Goal: Communication & Community: Participate in discussion

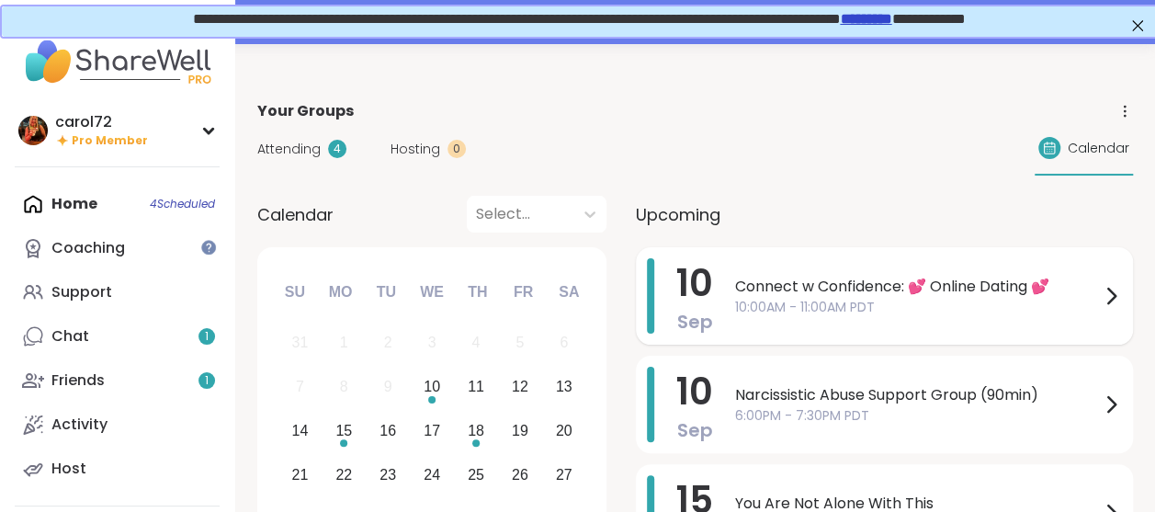
click at [1009, 272] on div "Connect w Confidence: 💕 Online Dating 💕 10:00AM - 11:00AM PDT" at bounding box center [928, 295] width 387 height 75
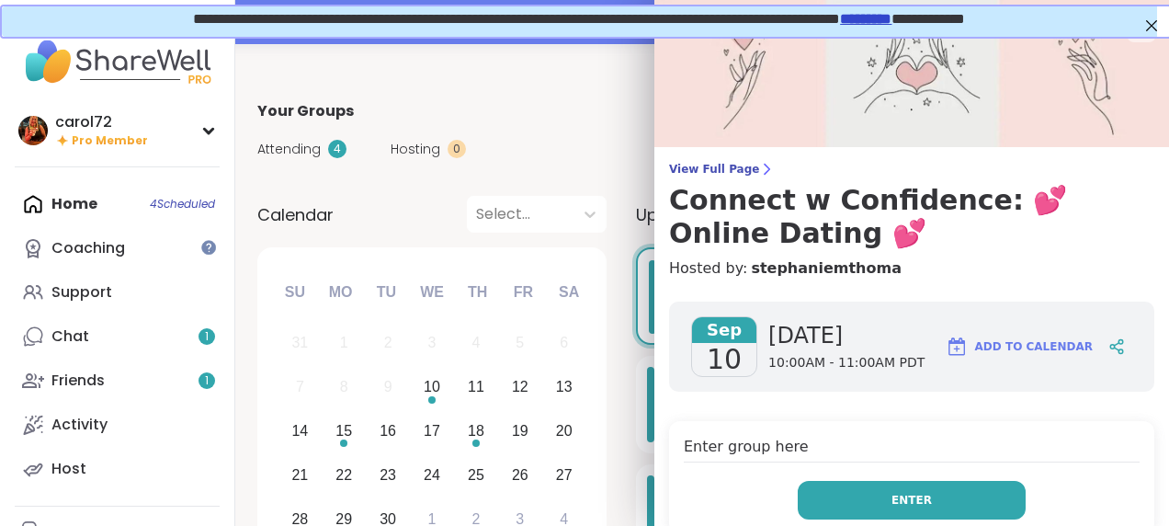
click at [868, 487] on button "Enter" at bounding box center [912, 500] width 228 height 39
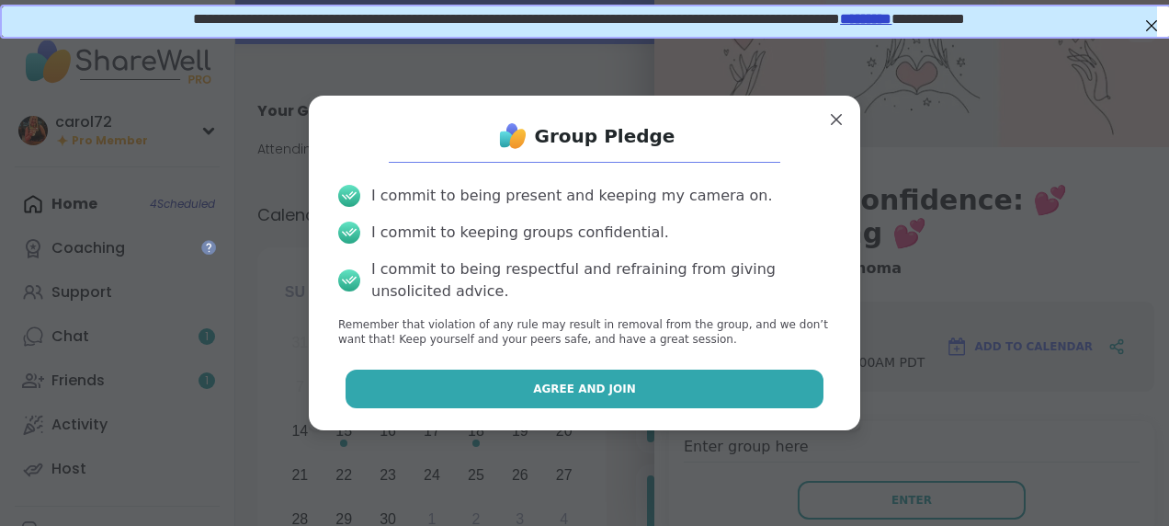
click at [620, 388] on button "Agree and Join" at bounding box center [585, 388] width 479 height 39
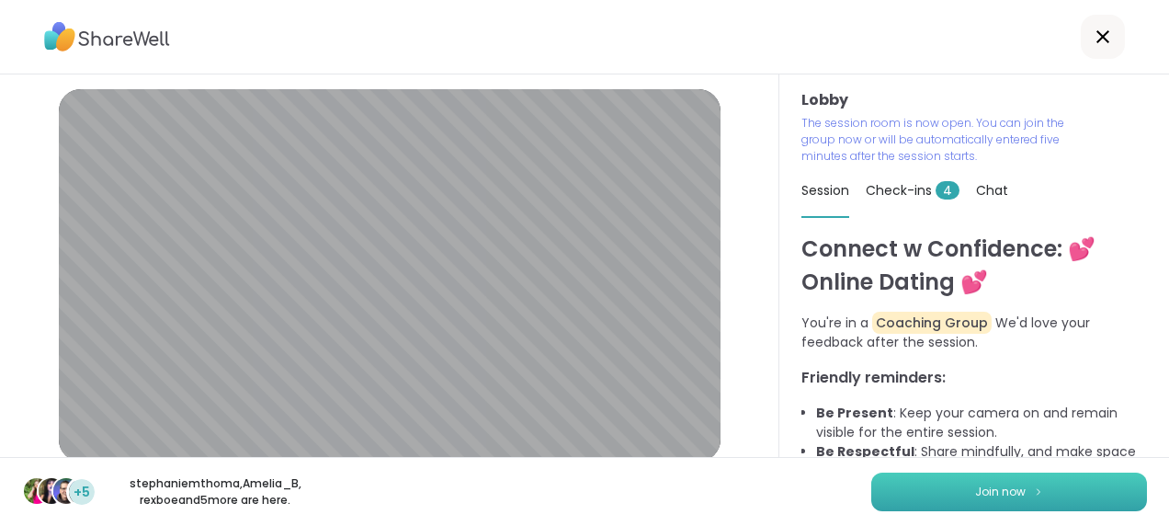
click at [1000, 493] on span "Join now" at bounding box center [1000, 491] width 51 height 17
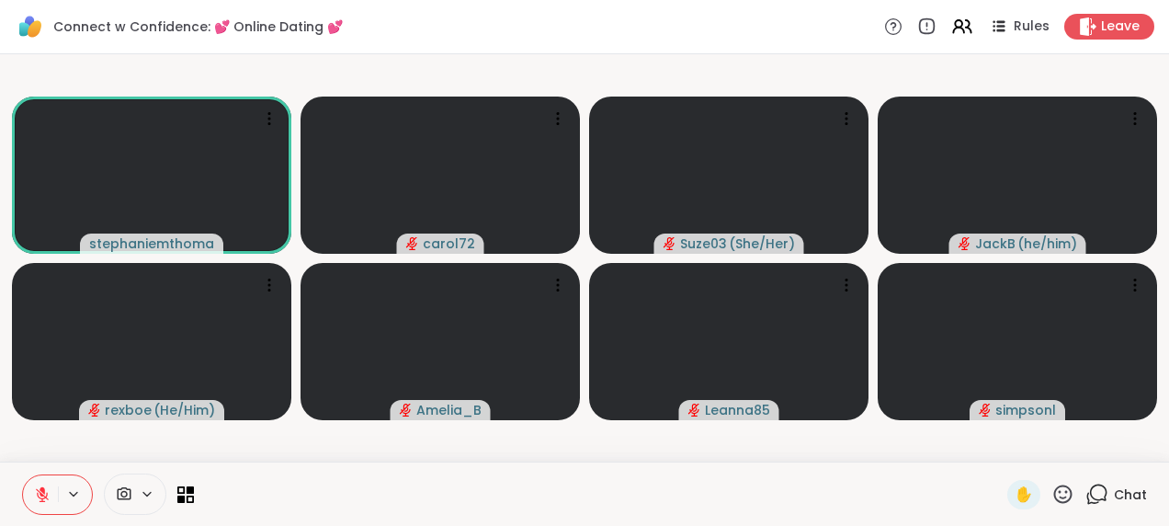
click at [1090, 500] on icon at bounding box center [1098, 492] width 17 height 17
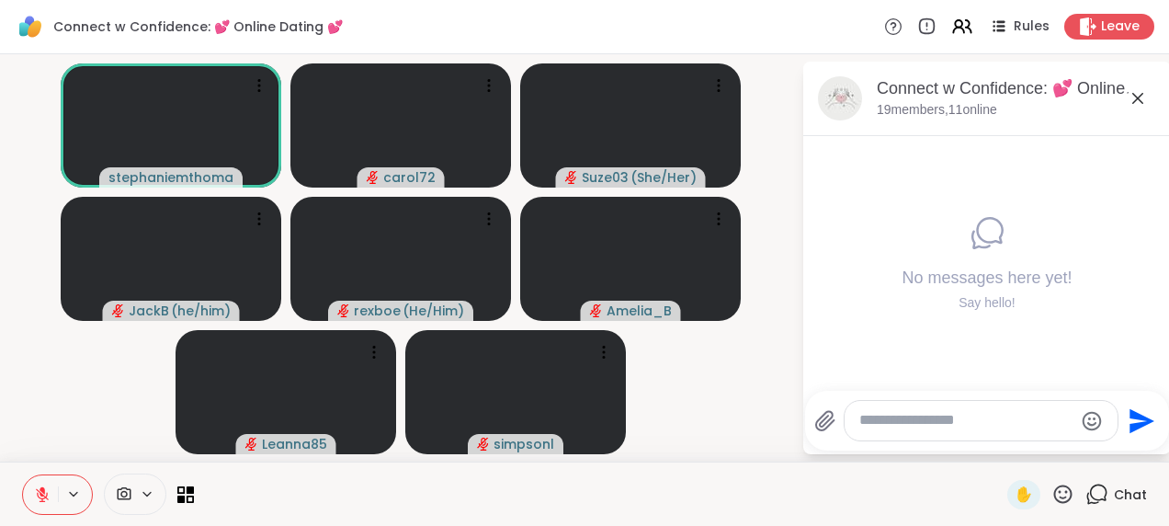
click at [888, 436] on div at bounding box center [981, 421] width 273 height 40
click at [899, 418] on textarea "Type your message" at bounding box center [966, 420] width 214 height 19
type textarea "****"
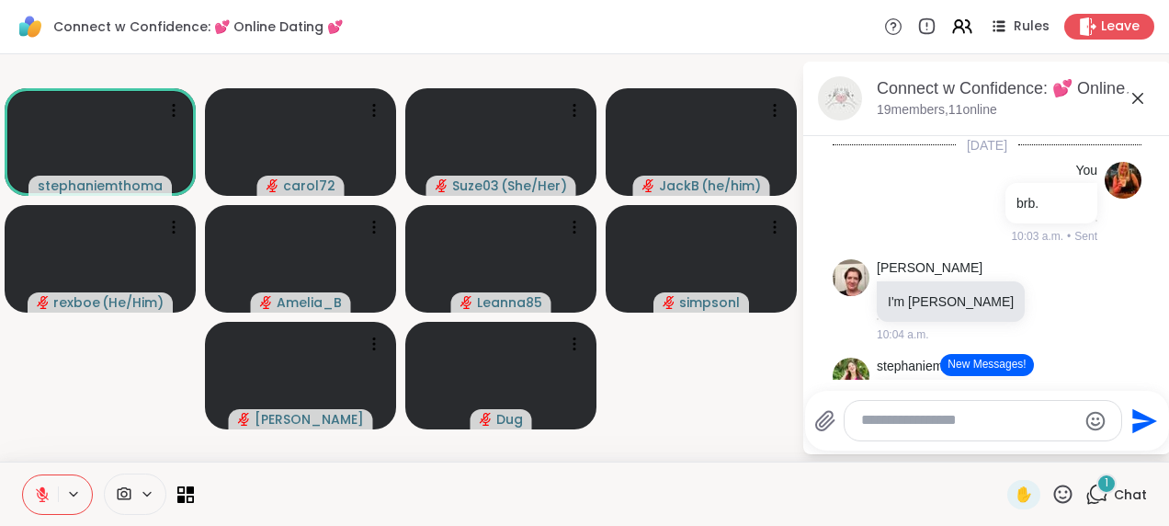
click at [991, 365] on button "New Messages!" at bounding box center [986, 365] width 93 height 22
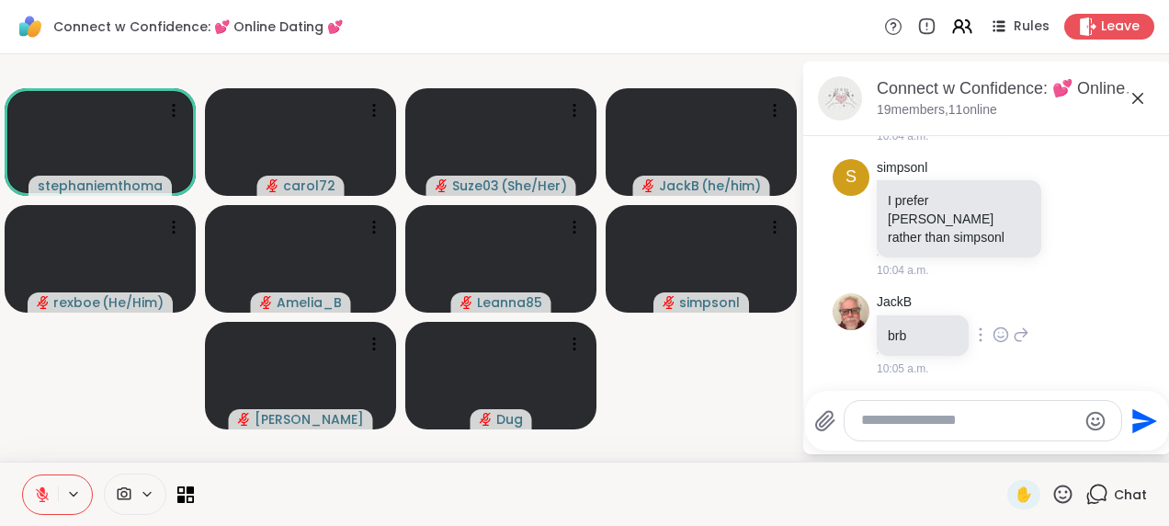
scroll to position [296, 0]
click at [1135, 91] on icon at bounding box center [1138, 98] width 22 height 22
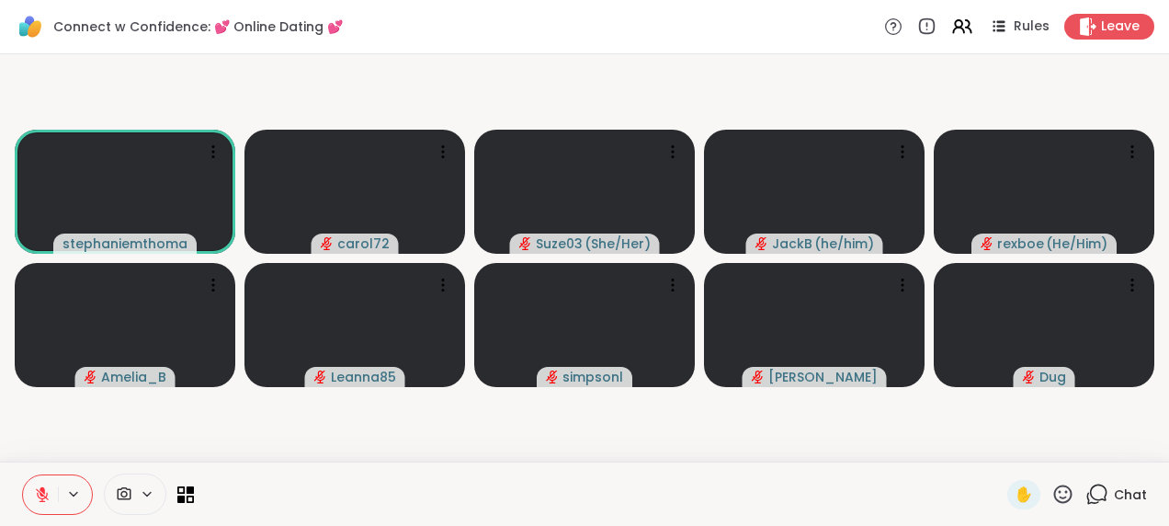
click at [1092, 486] on icon at bounding box center [1096, 493] width 23 height 23
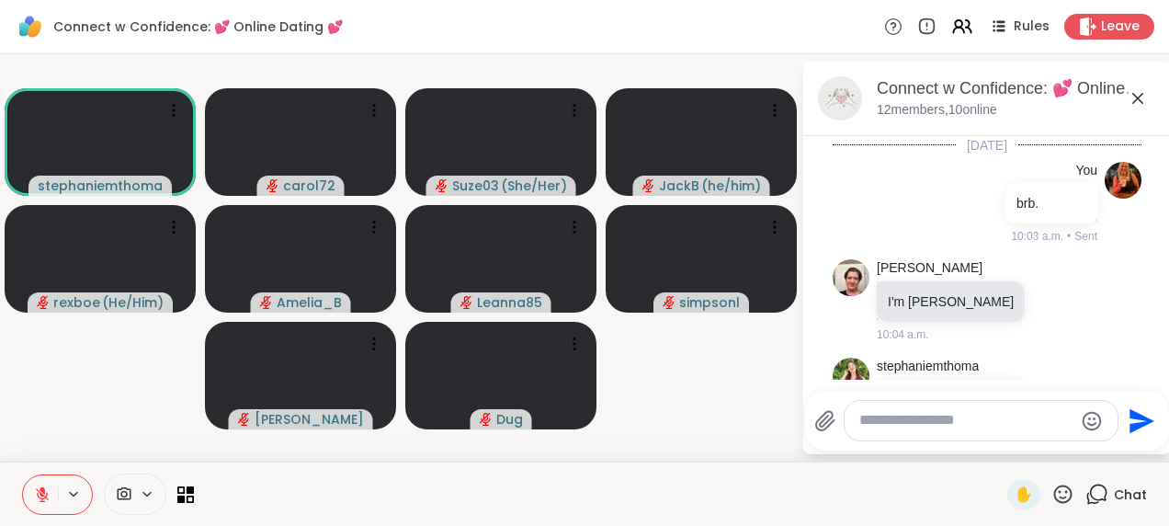
scroll to position [297, 0]
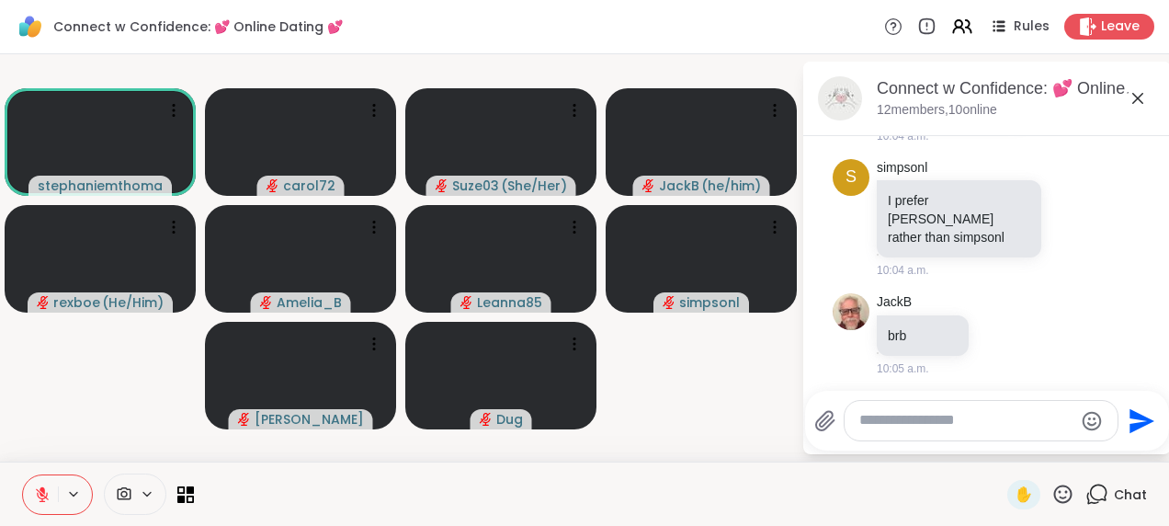
click at [904, 423] on textarea "Type your message" at bounding box center [966, 420] width 214 height 19
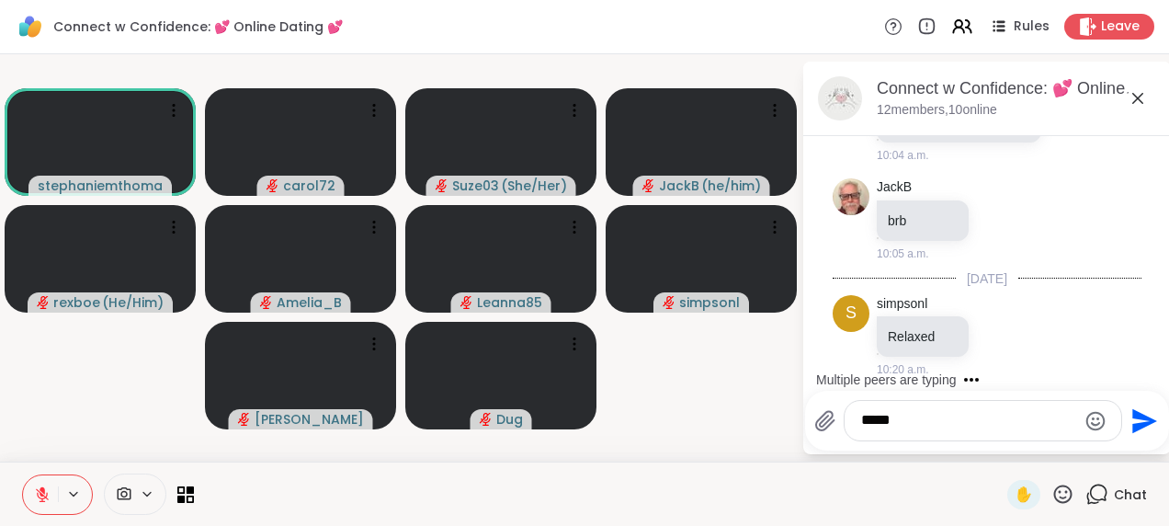
type textarea "******"
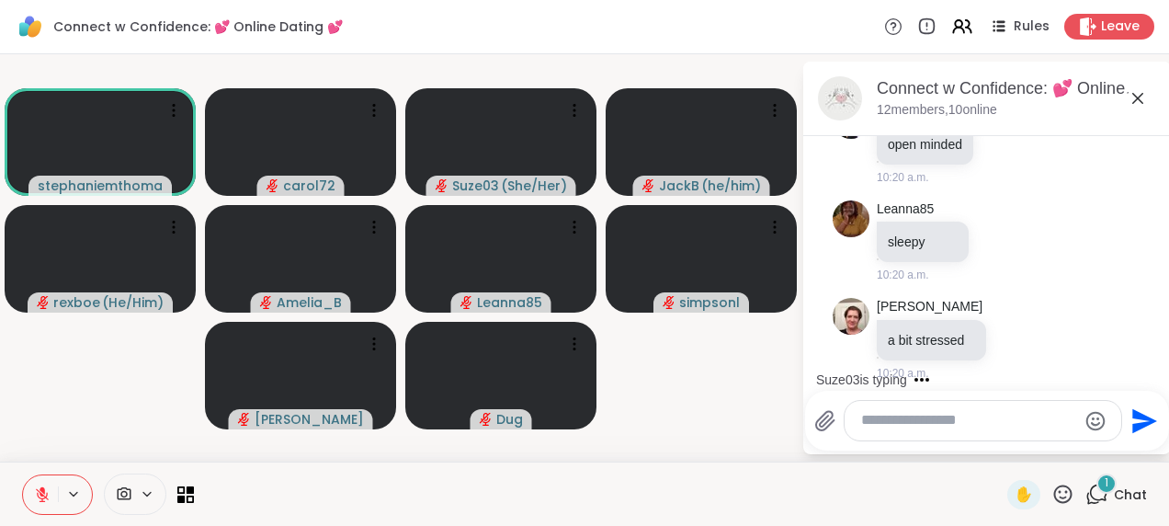
scroll to position [1112, 0]
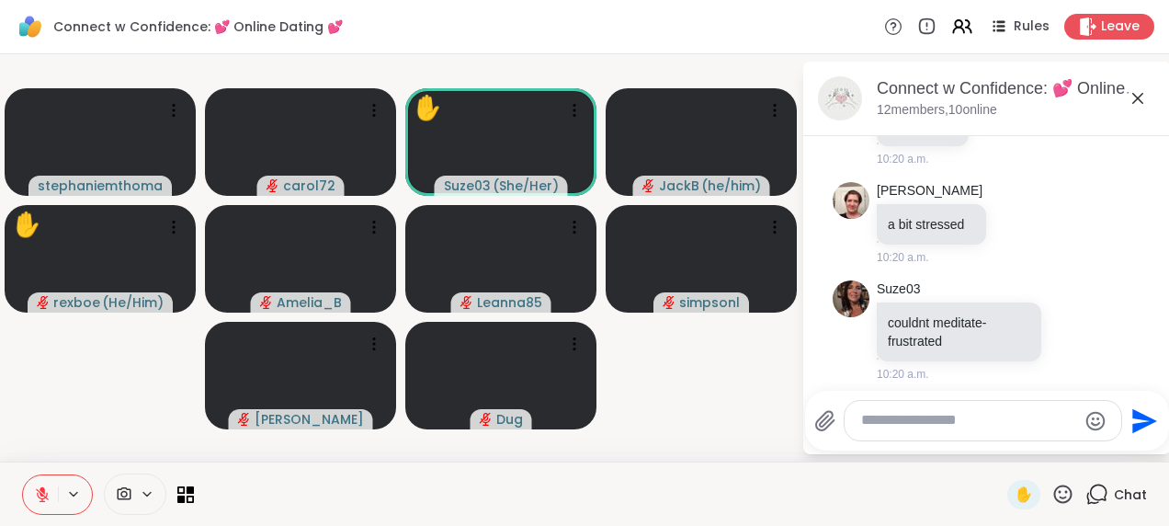
click at [904, 423] on textarea "Type your message" at bounding box center [968, 420] width 215 height 19
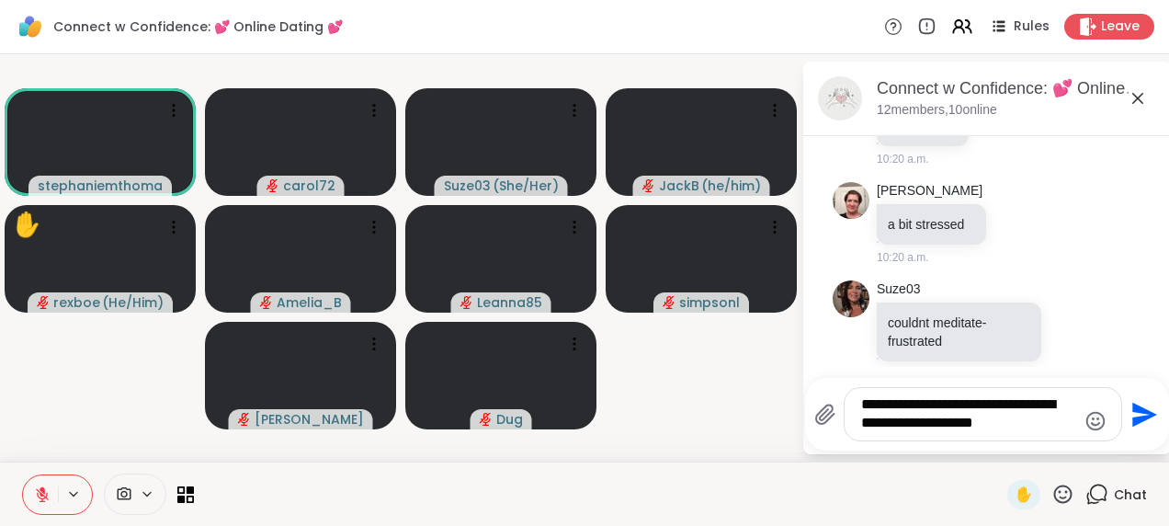
type textarea "**********"
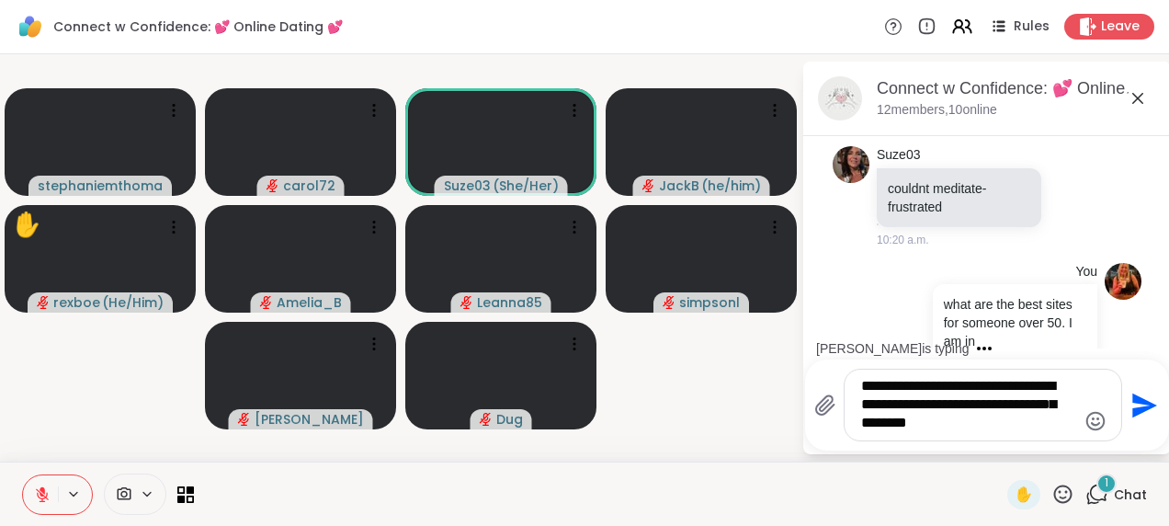
scroll to position [1430, 0]
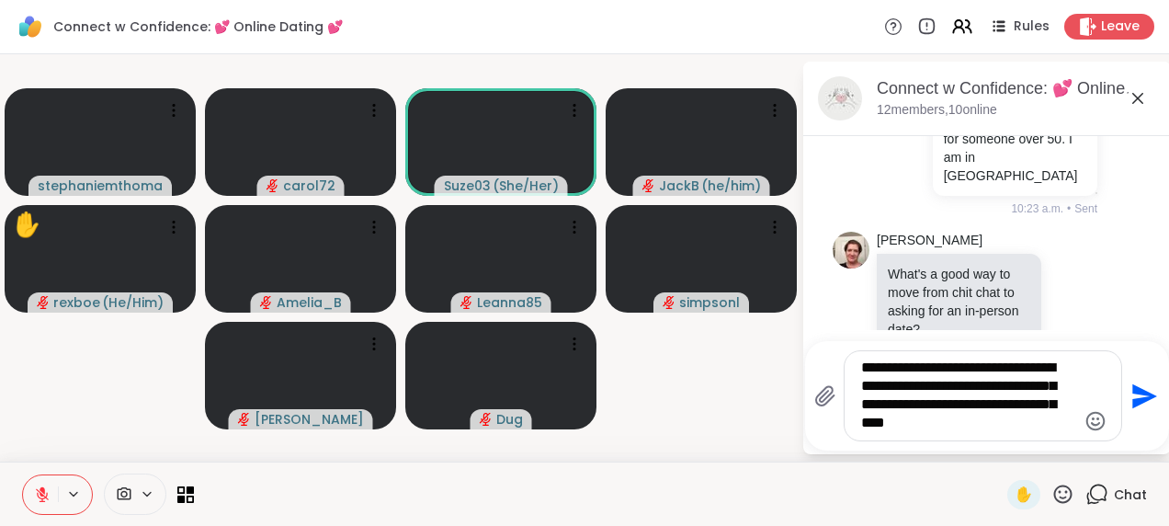
type textarea "**********"
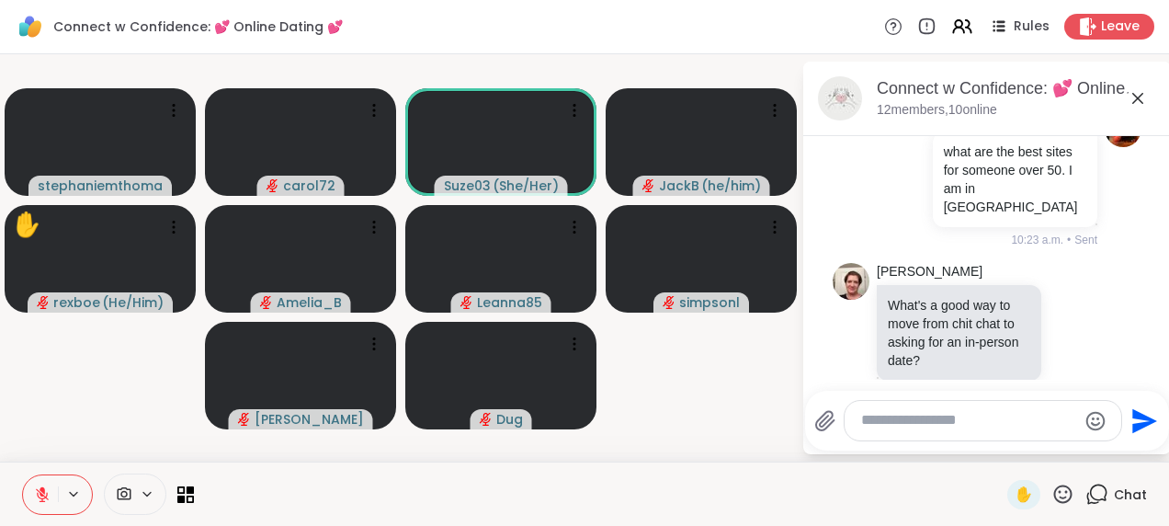
scroll to position [1588, 0]
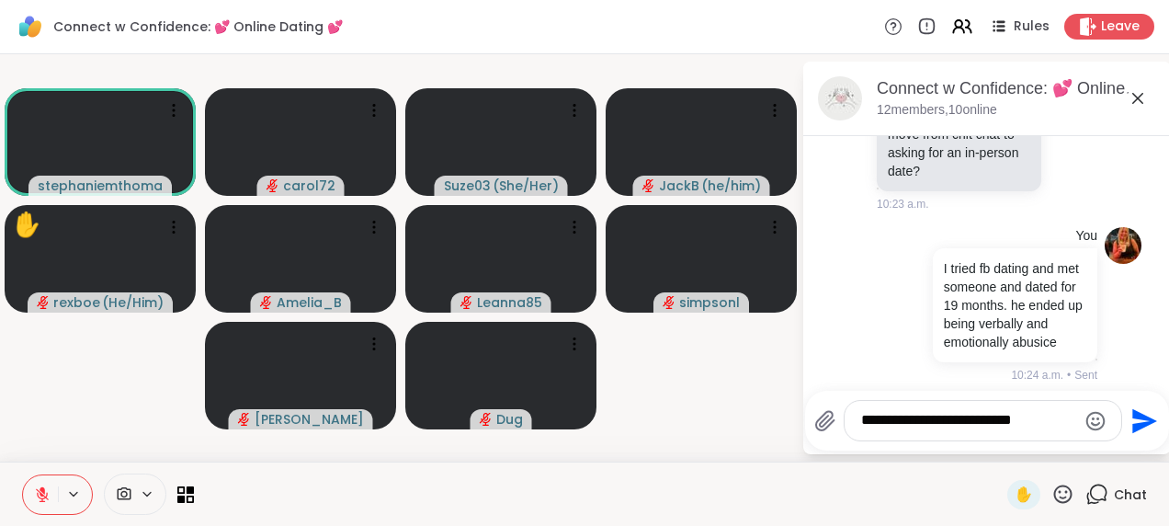
type textarea "**********"
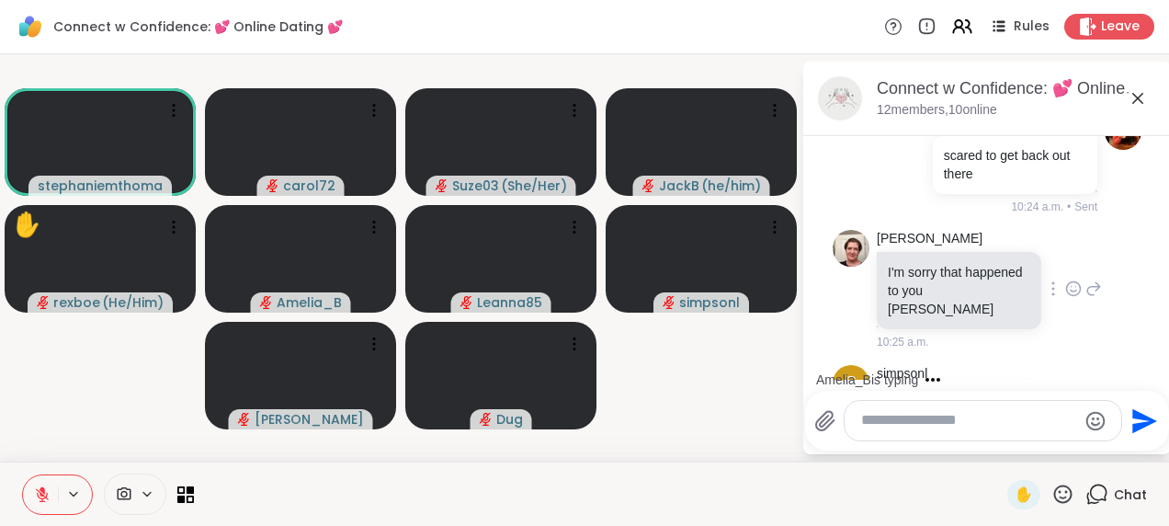
scroll to position [1965, 0]
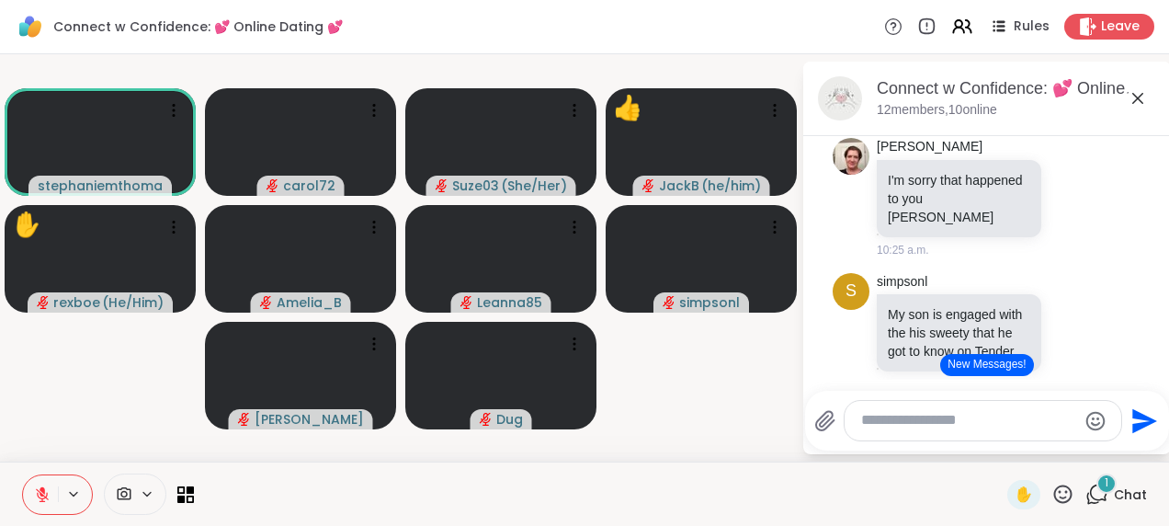
click at [959, 372] on button "New Messages!" at bounding box center [986, 365] width 93 height 22
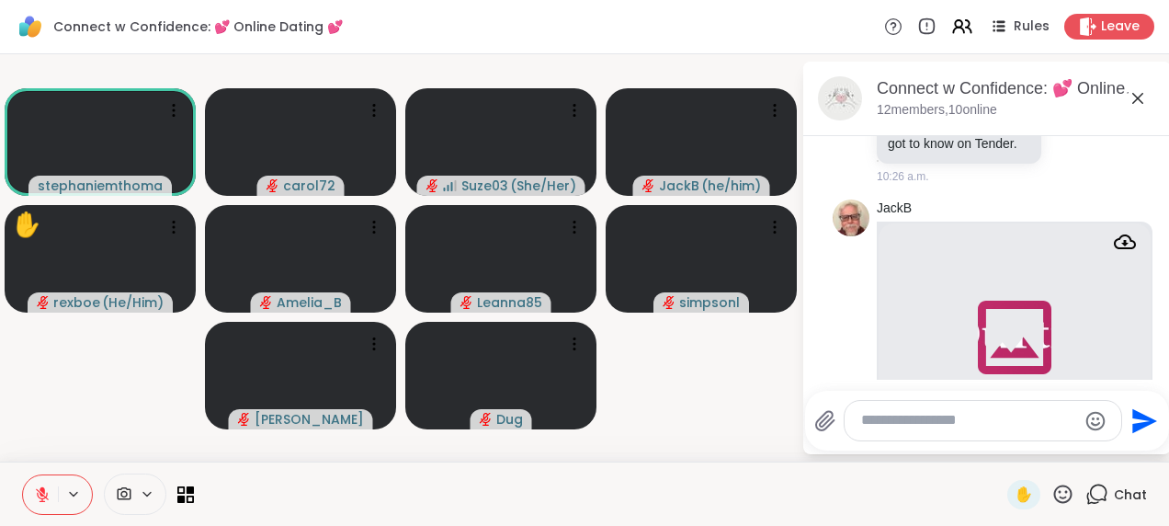
scroll to position [2540, 0]
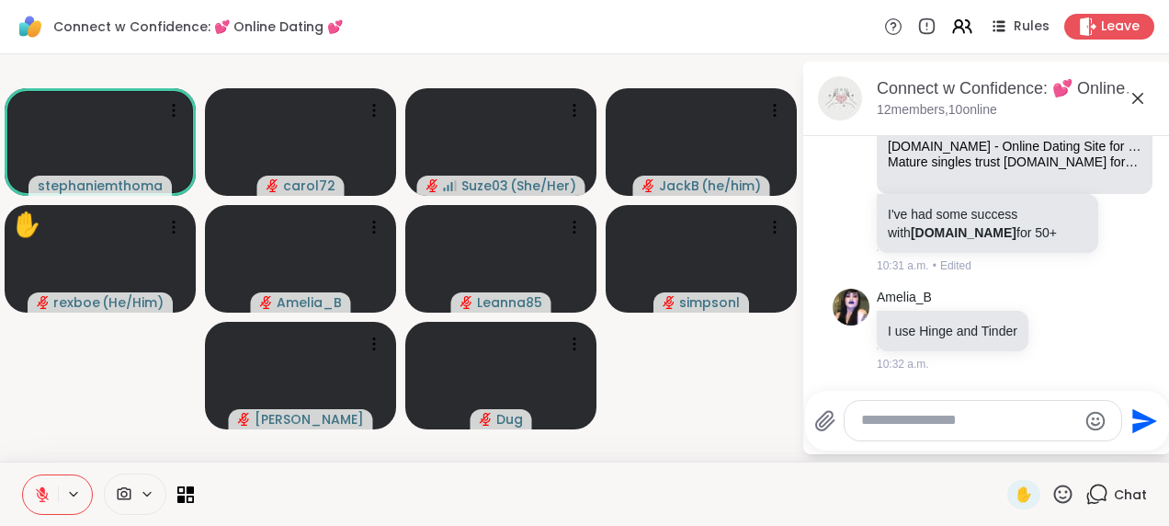
click at [914, 424] on textarea "Type your message" at bounding box center [968, 420] width 215 height 19
type textarea "**********"
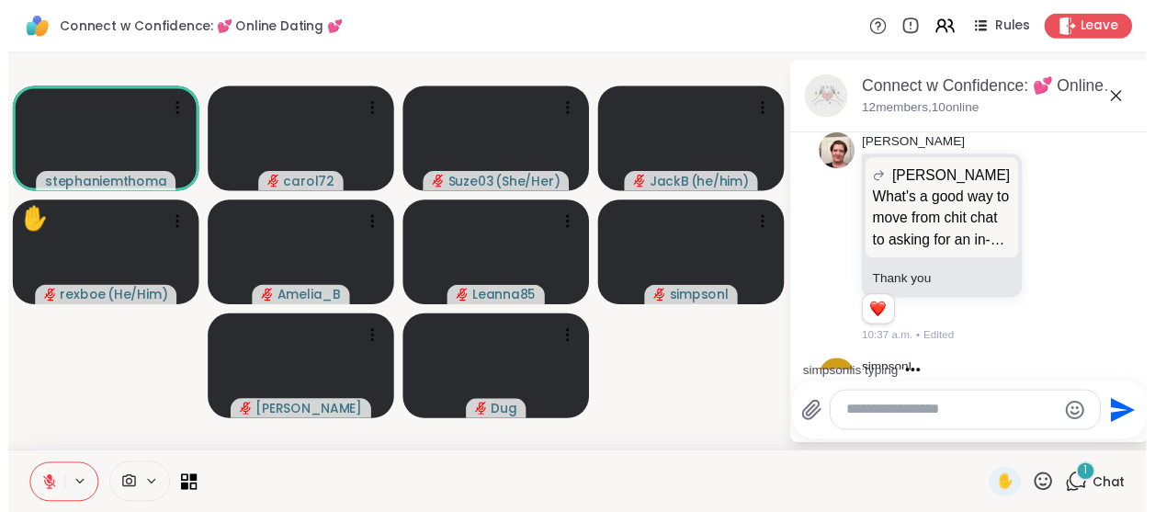
scroll to position [3381, 0]
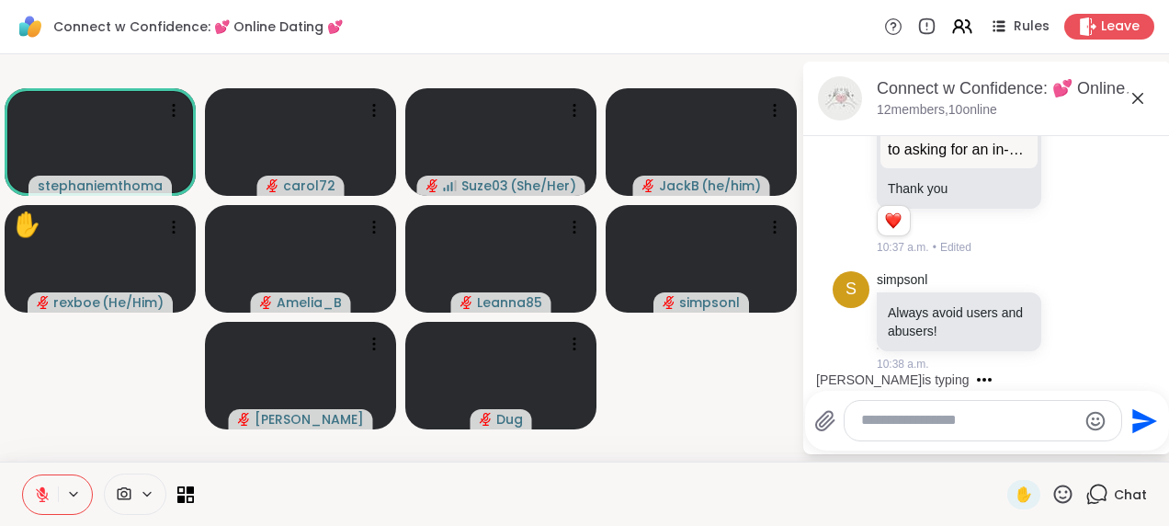
click at [929, 420] on textarea "Type your message" at bounding box center [968, 420] width 215 height 19
click at [1018, 493] on span "✋" at bounding box center [1024, 494] width 18 height 22
click at [39, 491] on icon at bounding box center [42, 494] width 13 height 13
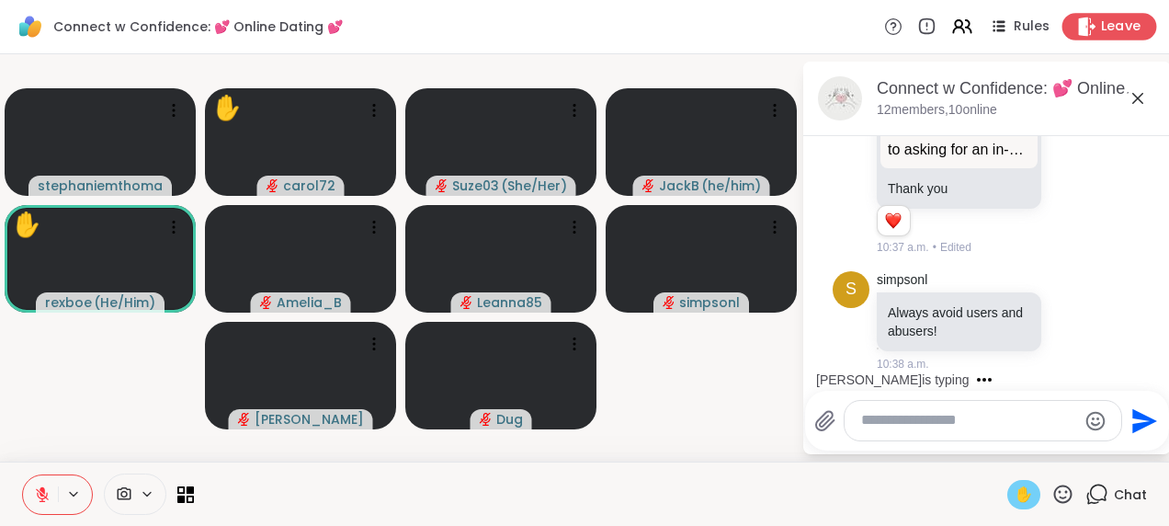
click at [1103, 26] on span "Leave" at bounding box center [1121, 26] width 40 height 19
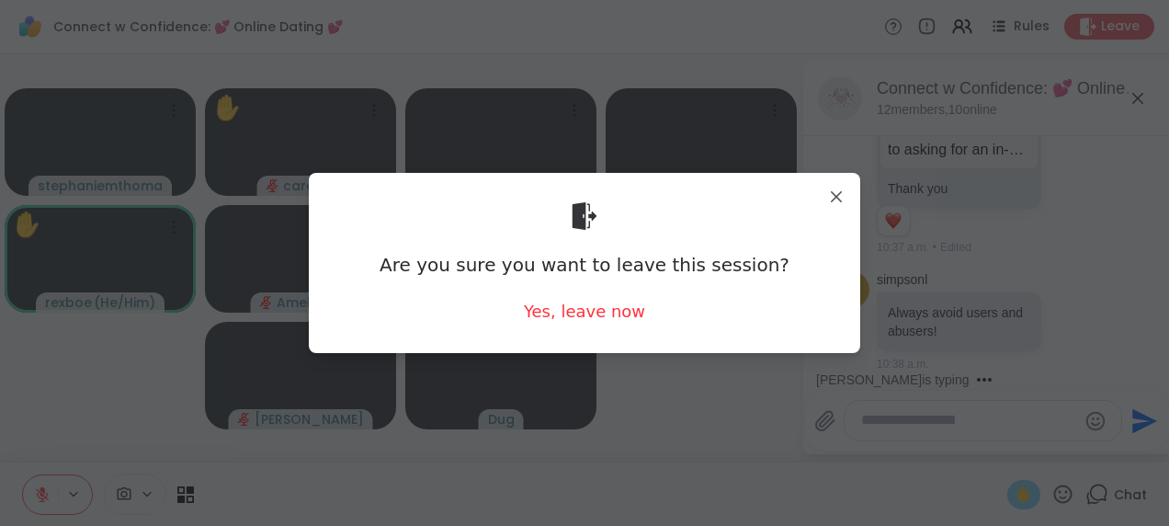
drag, startPoint x: 577, startPoint y: 309, endPoint x: 568, endPoint y: 298, distance: 14.4
click at [578, 309] on div "Yes, leave now" at bounding box center [584, 311] width 121 height 23
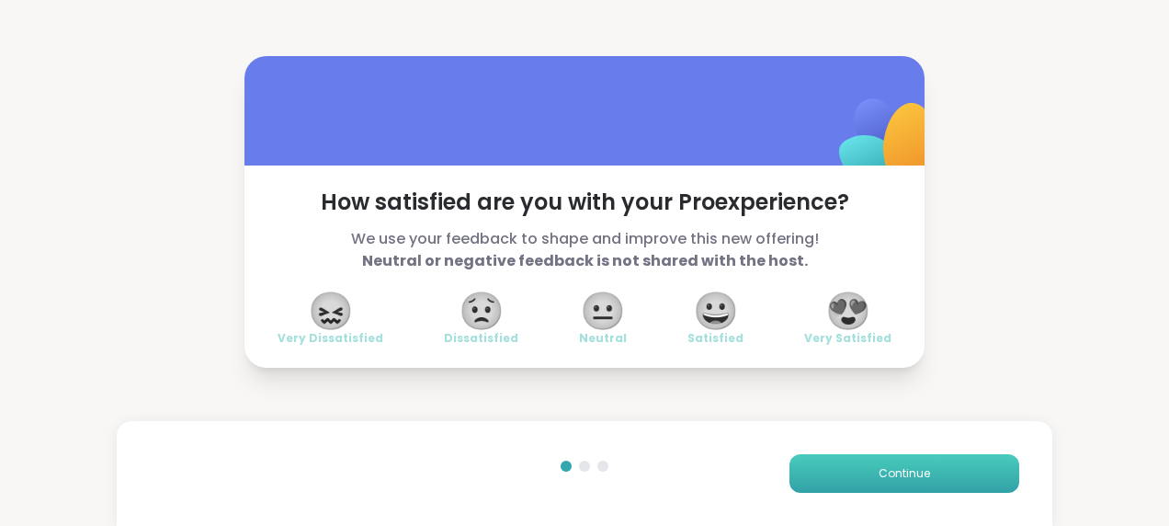
click at [879, 474] on span "Continue" at bounding box center [904, 473] width 51 height 17
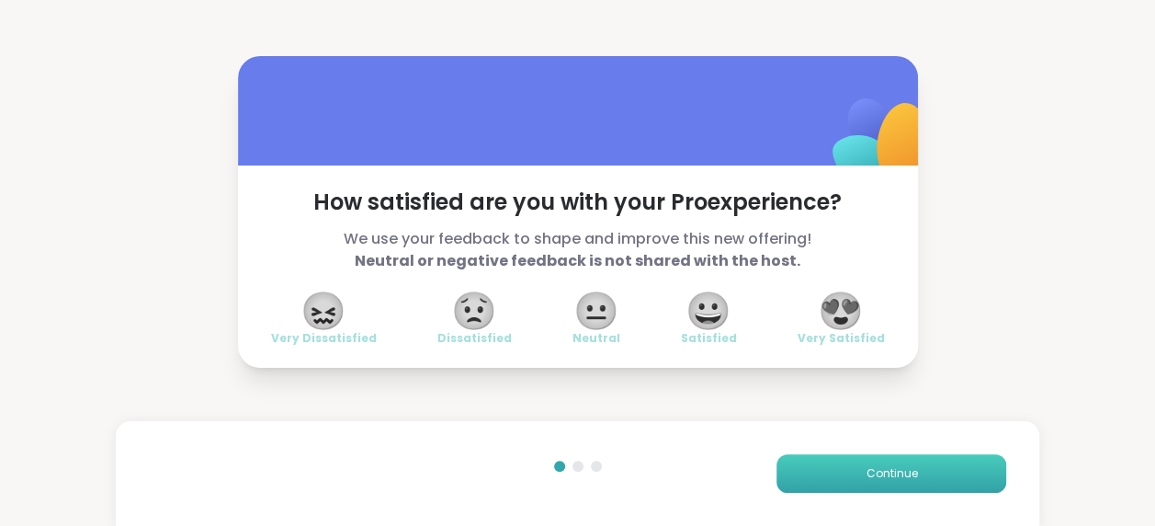
click at [868, 474] on span "Continue" at bounding box center [891, 473] width 51 height 17
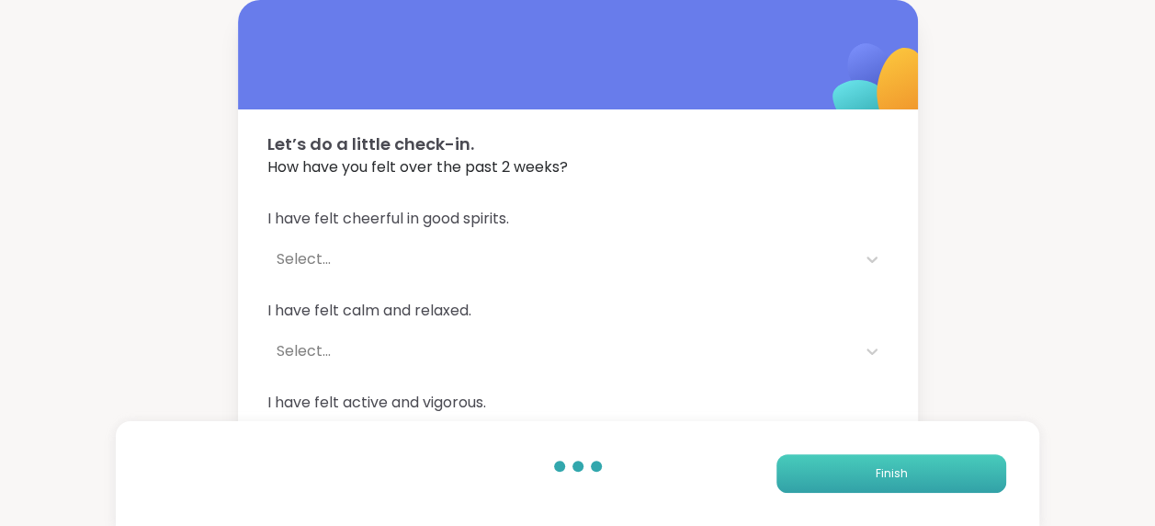
click at [868, 474] on button "Finish" at bounding box center [892, 473] width 230 height 39
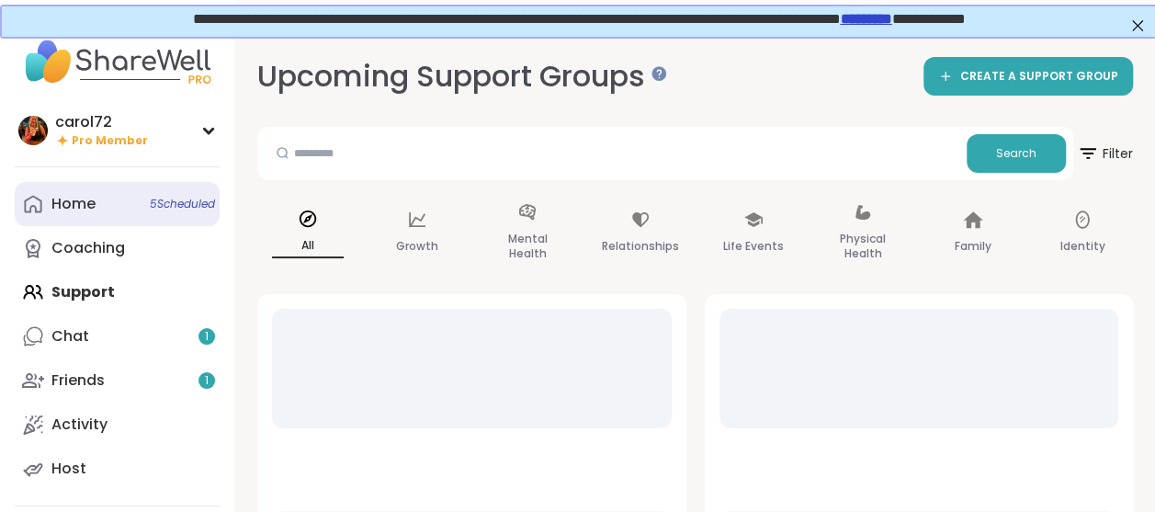
click at [90, 195] on div "Home 5 Scheduled" at bounding box center [73, 204] width 44 height 20
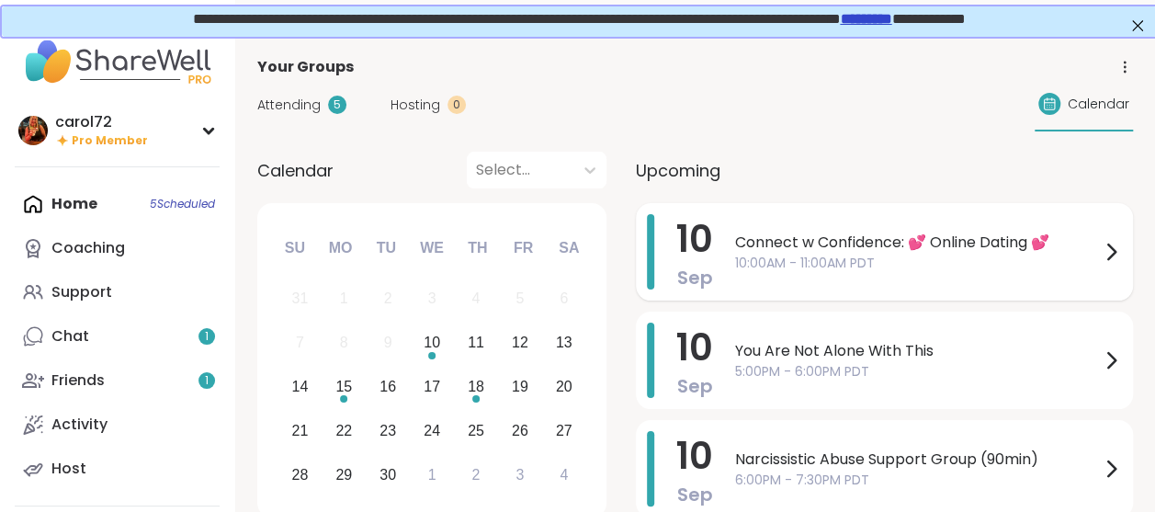
click at [950, 235] on span "Connect w Confidence: 💕 Online Dating 💕" at bounding box center [917, 243] width 365 height 22
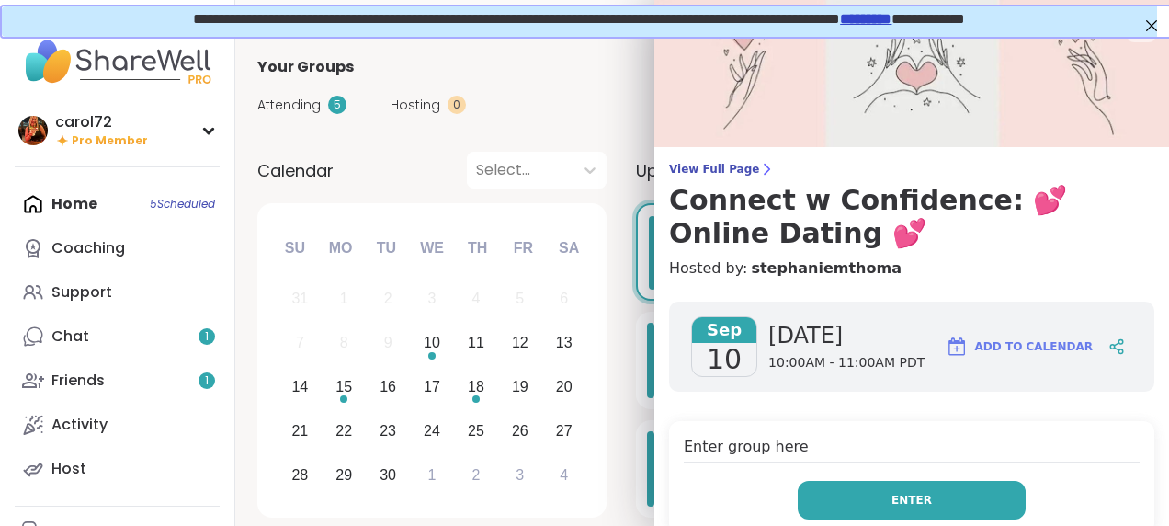
click at [886, 482] on button "Enter" at bounding box center [912, 500] width 228 height 39
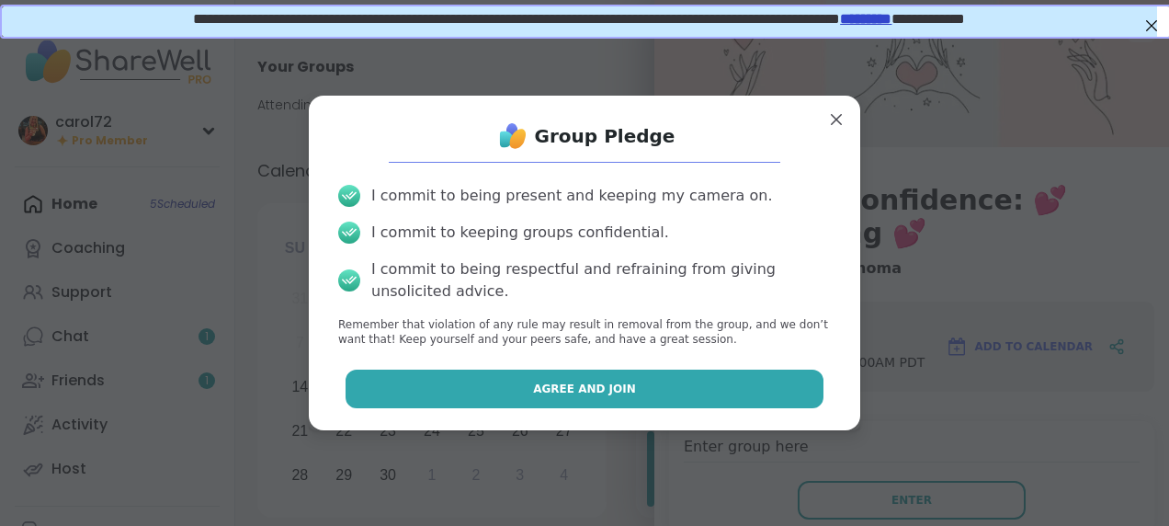
click at [669, 388] on button "Agree and Join" at bounding box center [585, 388] width 479 height 39
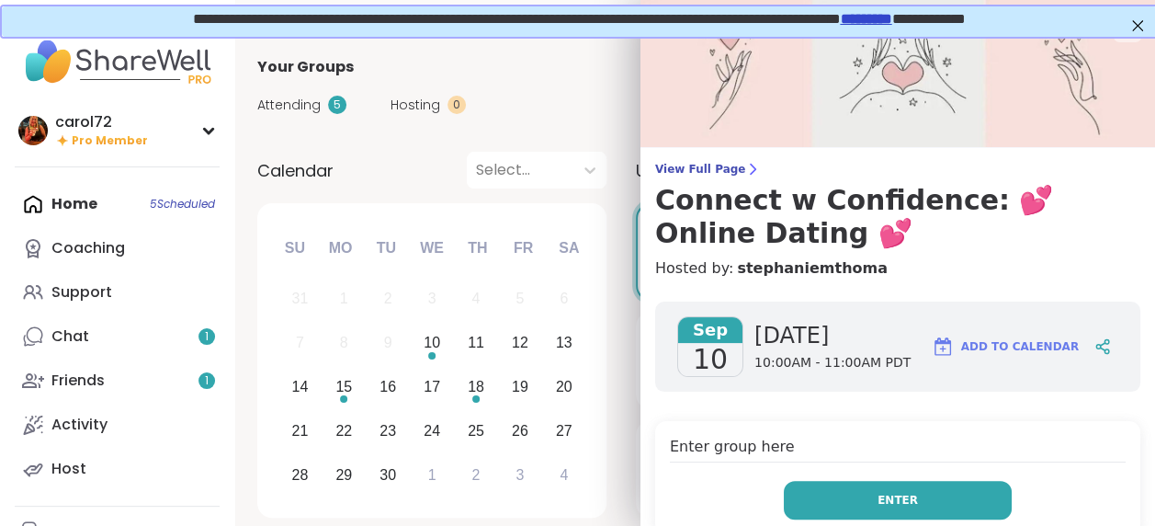
click at [932, 515] on button "Enter" at bounding box center [898, 500] width 228 height 39
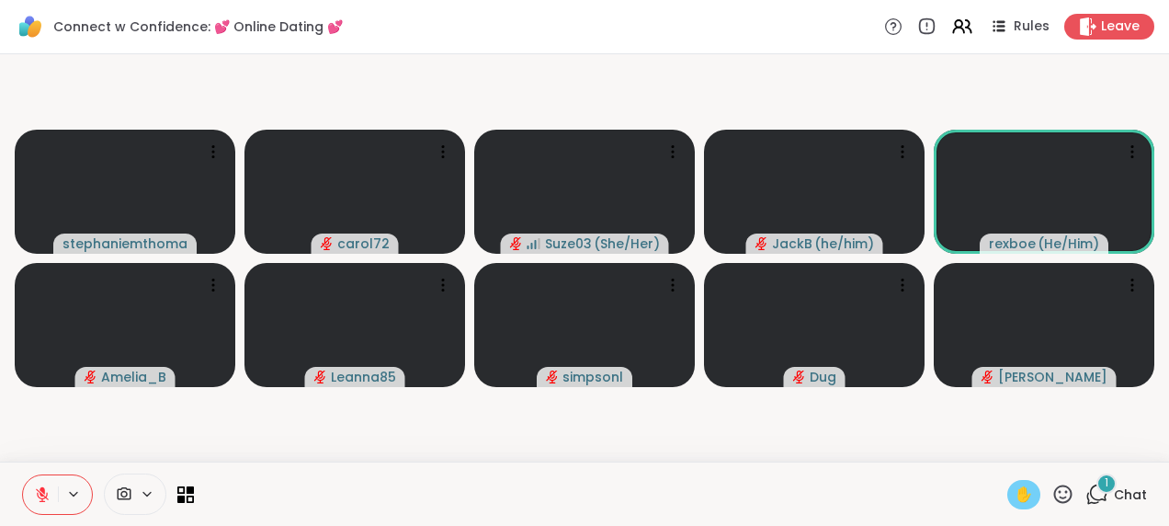
click at [1019, 493] on span "✋" at bounding box center [1024, 494] width 18 height 22
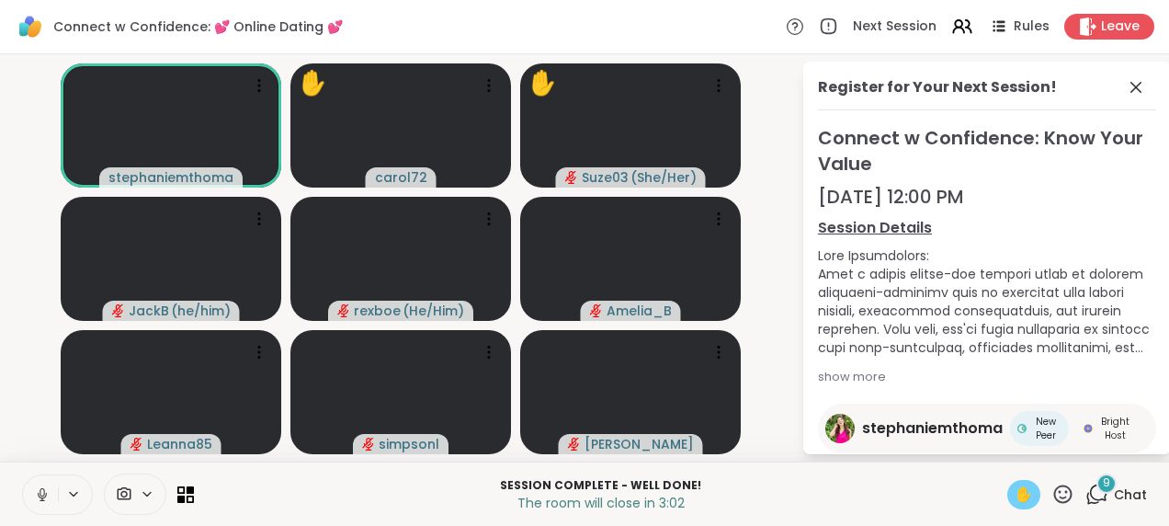
click at [1090, 485] on icon at bounding box center [1098, 492] width 17 height 17
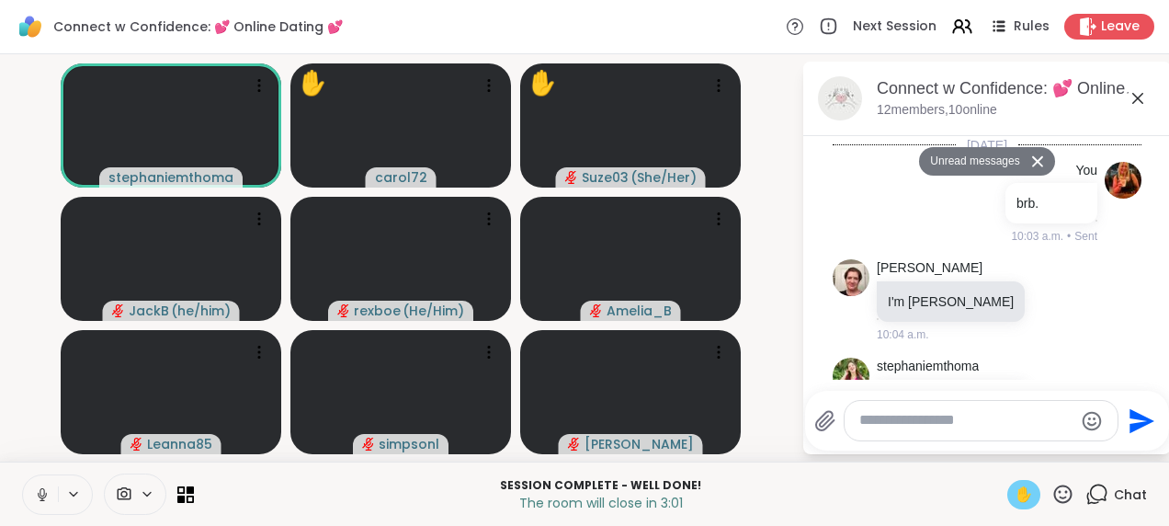
scroll to position [5445, 0]
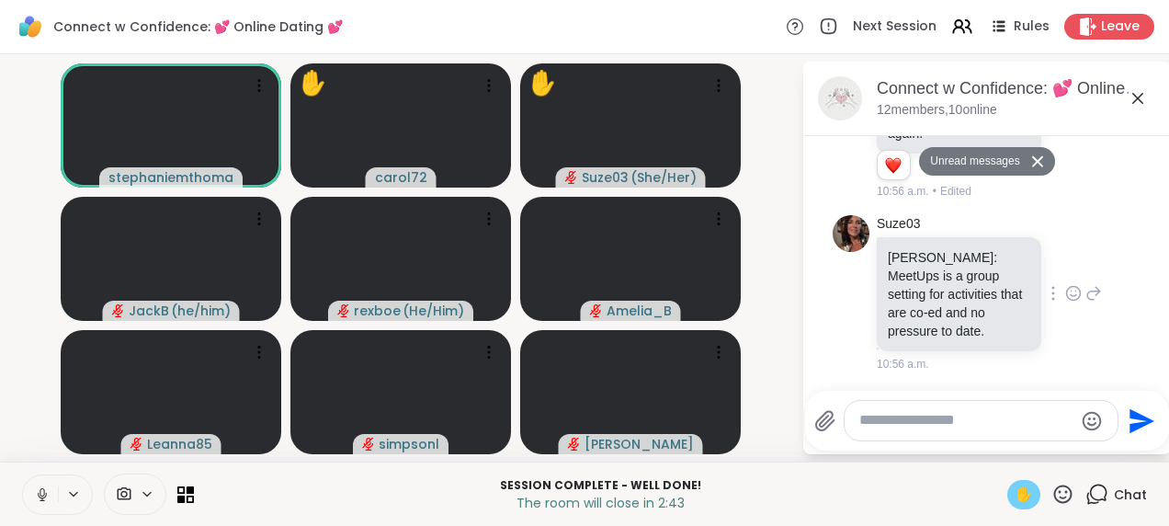
click at [1065, 292] on icon at bounding box center [1073, 293] width 17 height 18
click at [1022, 259] on button "Select Reaction: Thumbs up" at bounding box center [1033, 263] width 37 height 37
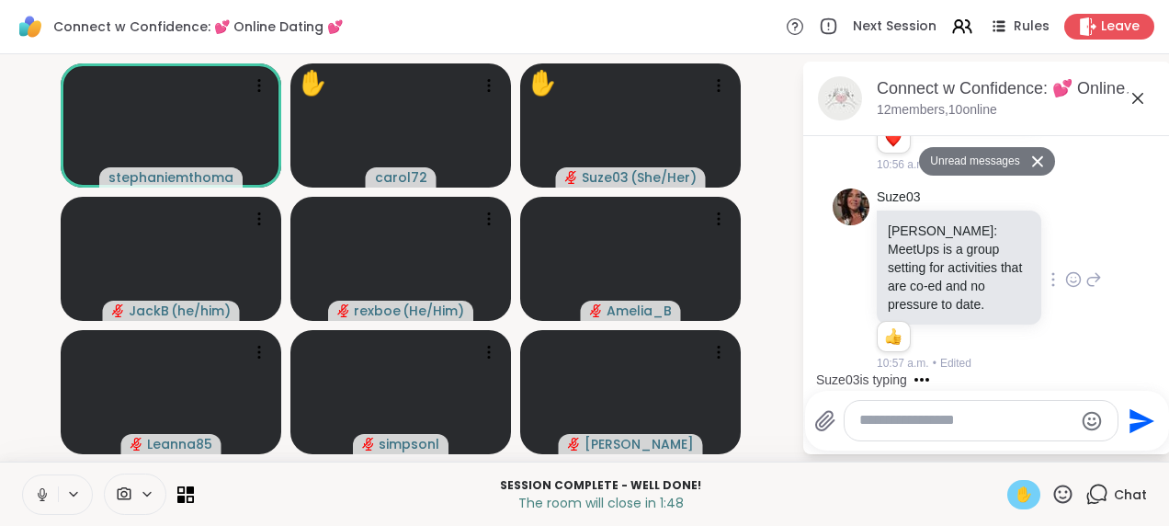
scroll to position [5472, 0]
click at [925, 406] on div at bounding box center [981, 421] width 273 height 40
click at [931, 439] on div at bounding box center [981, 421] width 273 height 40
click at [931, 419] on textarea "Type your message" at bounding box center [966, 420] width 214 height 19
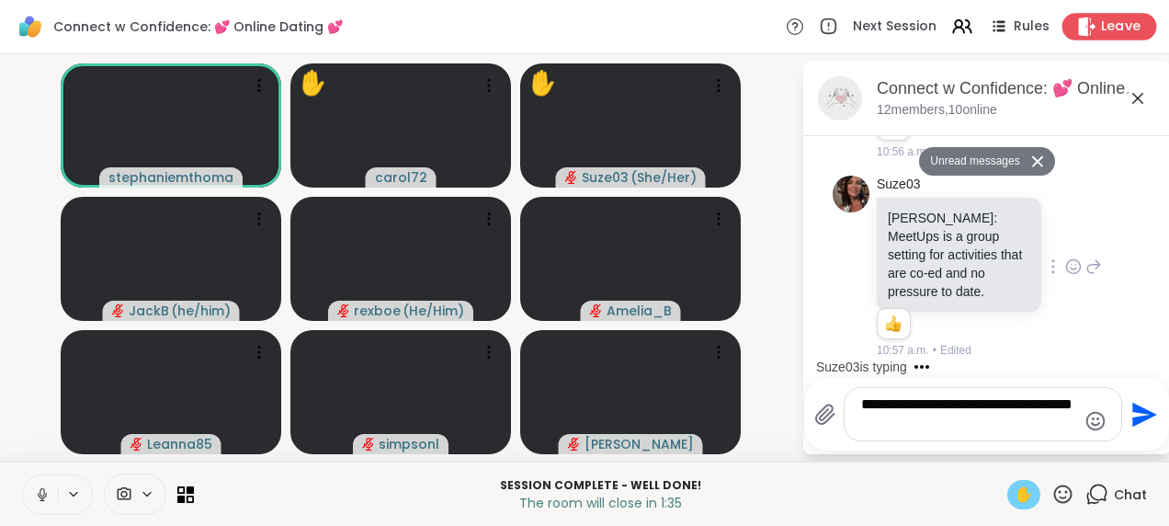
type textarea "**********"
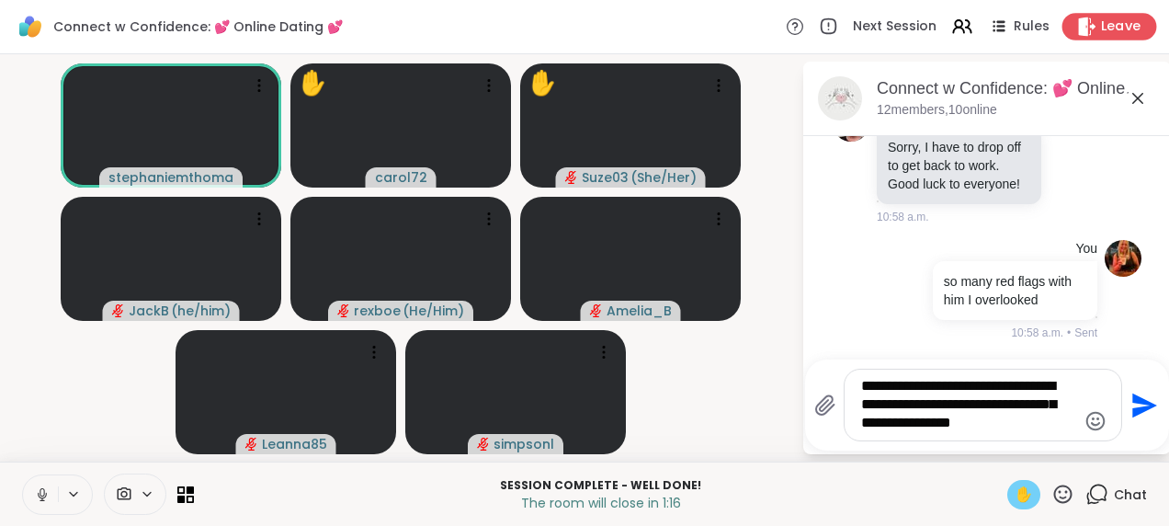
scroll to position [5916, 0]
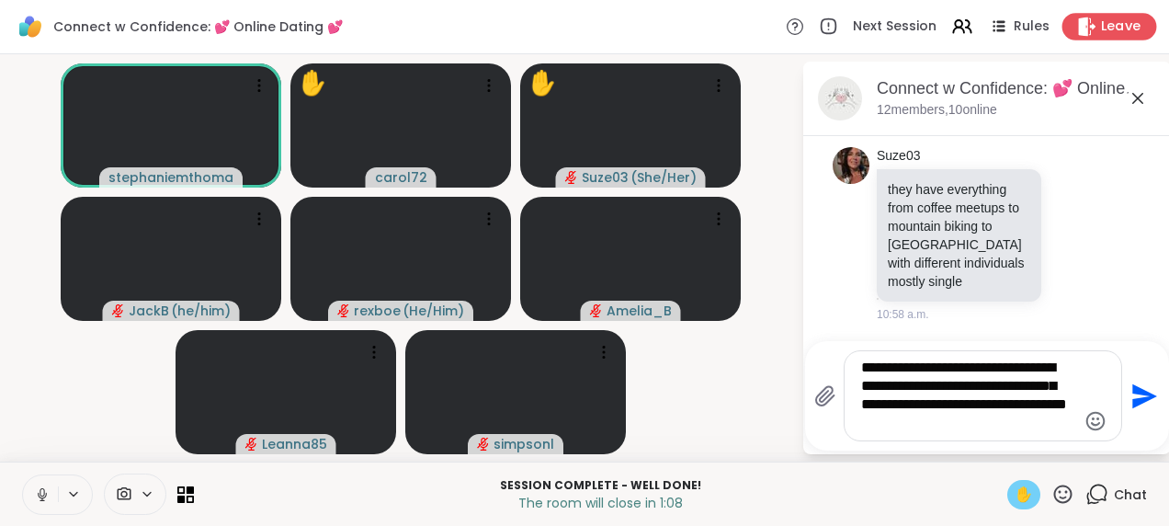
type textarea "**********"
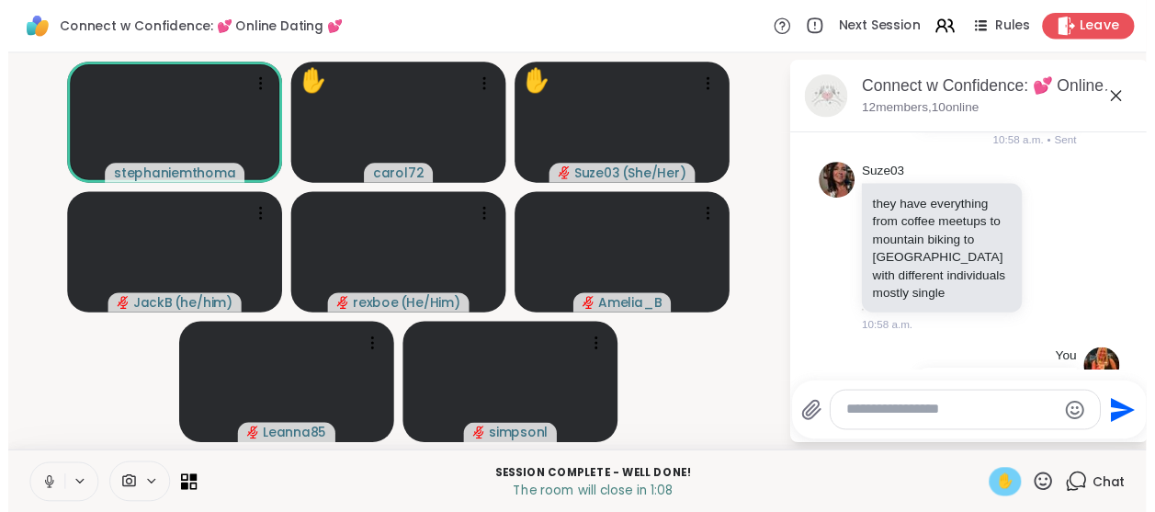
scroll to position [6075, 0]
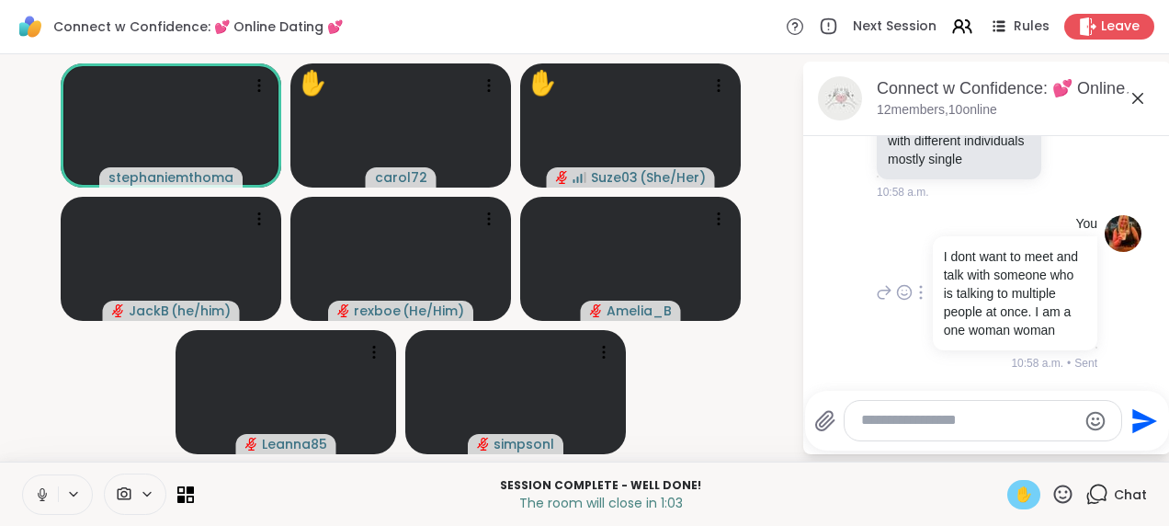
click at [985, 335] on p "I dont want to meet and talk with someone who is talking to multiple people at …" at bounding box center [1015, 293] width 142 height 92
click at [919, 288] on icon at bounding box center [921, 292] width 4 height 15
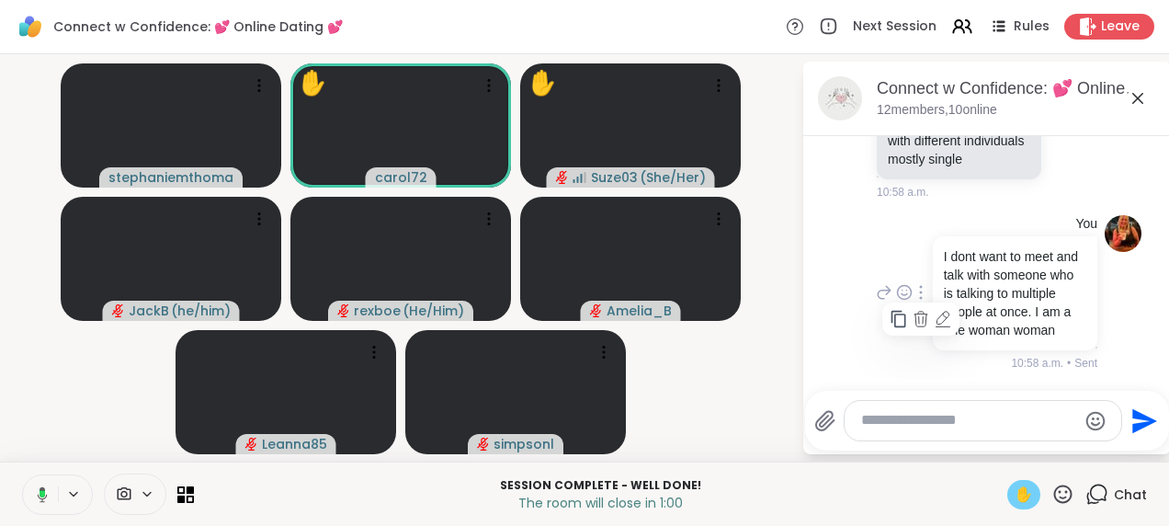
click at [936, 312] on icon at bounding box center [942, 318] width 12 height 13
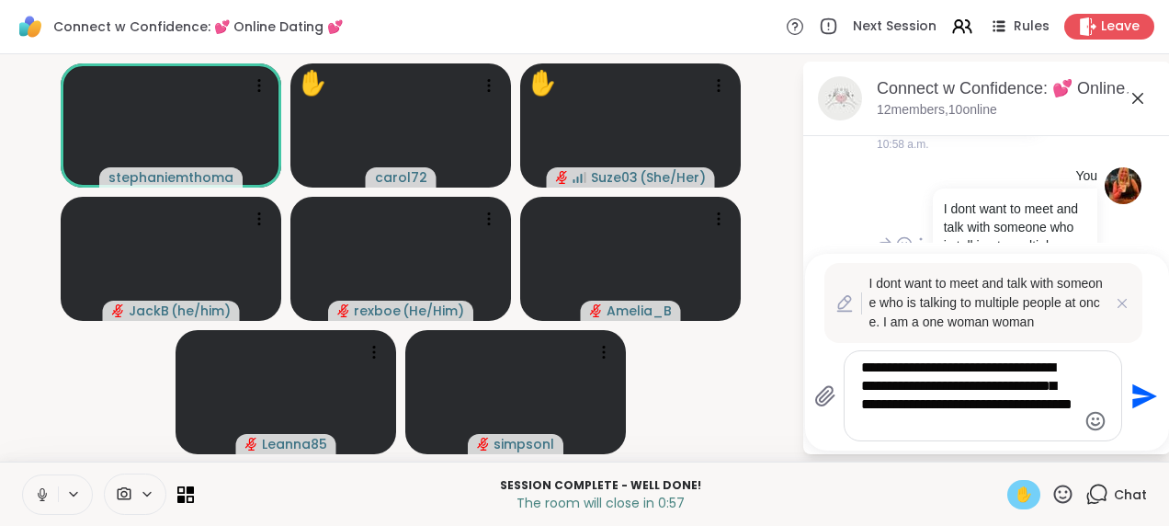
drag, startPoint x: 935, startPoint y: 427, endPoint x: 884, endPoint y: 428, distance: 50.6
click at [884, 428] on textarea "**********" at bounding box center [968, 395] width 215 height 74
type textarea "**********"
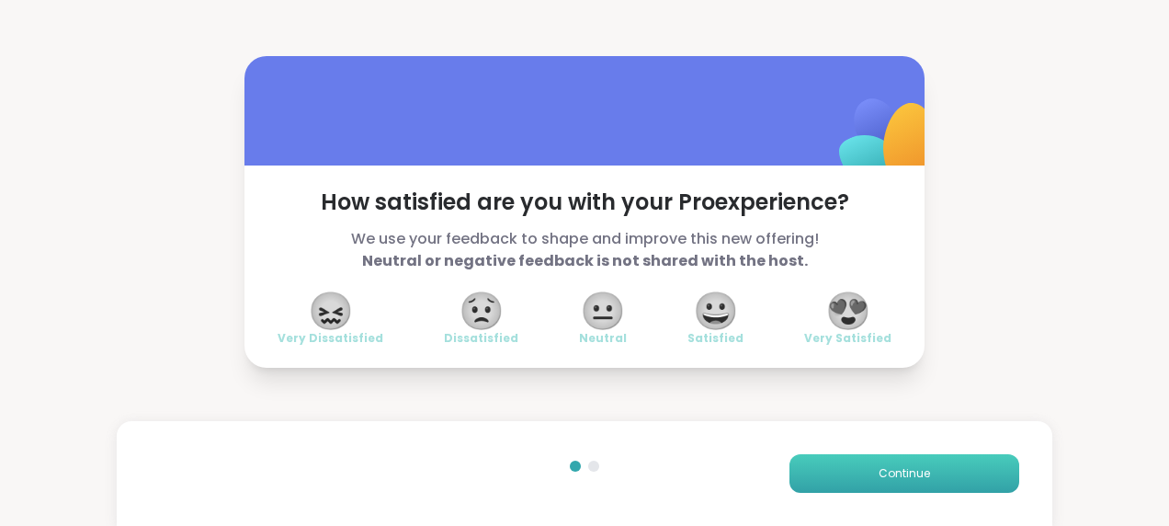
click at [925, 478] on button "Continue" at bounding box center [904, 473] width 230 height 39
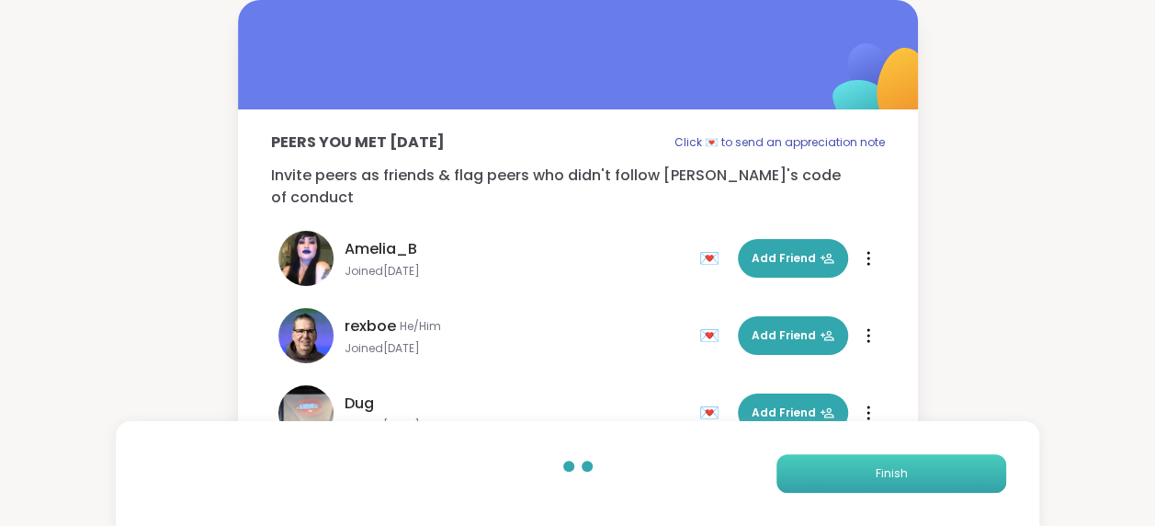
click at [925, 478] on button "Finish" at bounding box center [892, 473] width 230 height 39
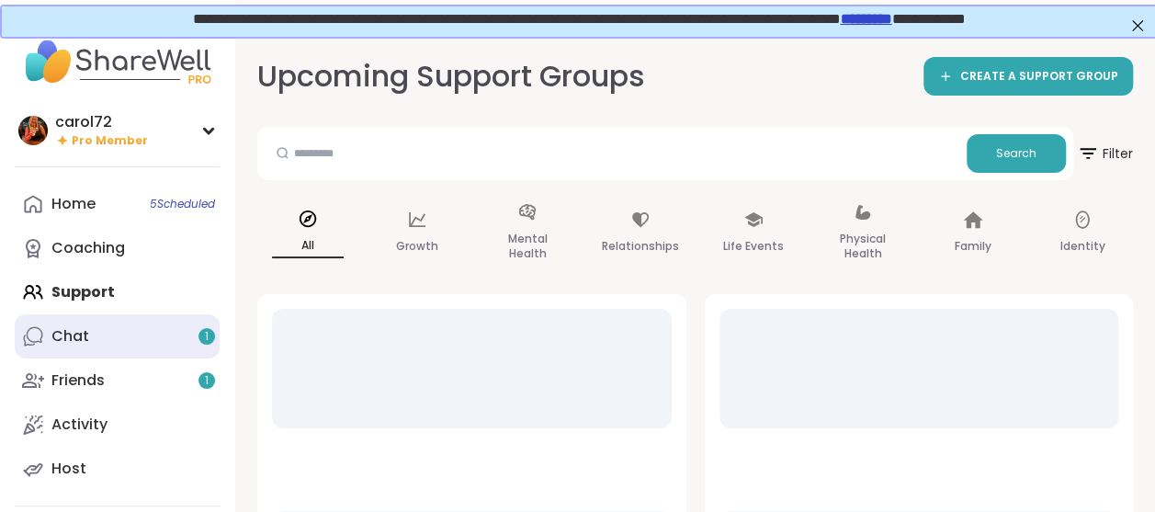
click at [75, 328] on div "Chat 1" at bounding box center [70, 336] width 38 height 20
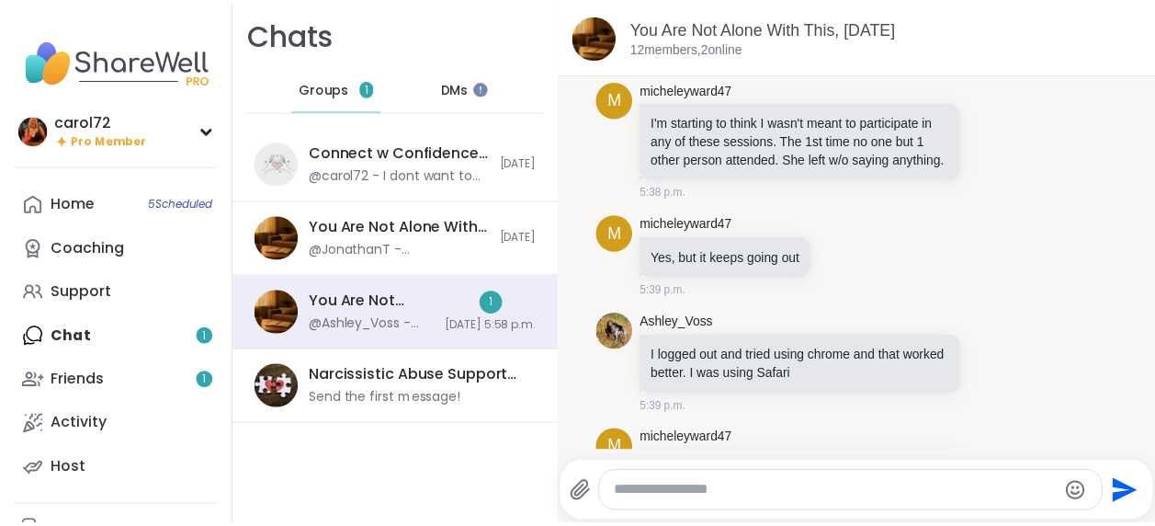
scroll to position [4470, 0]
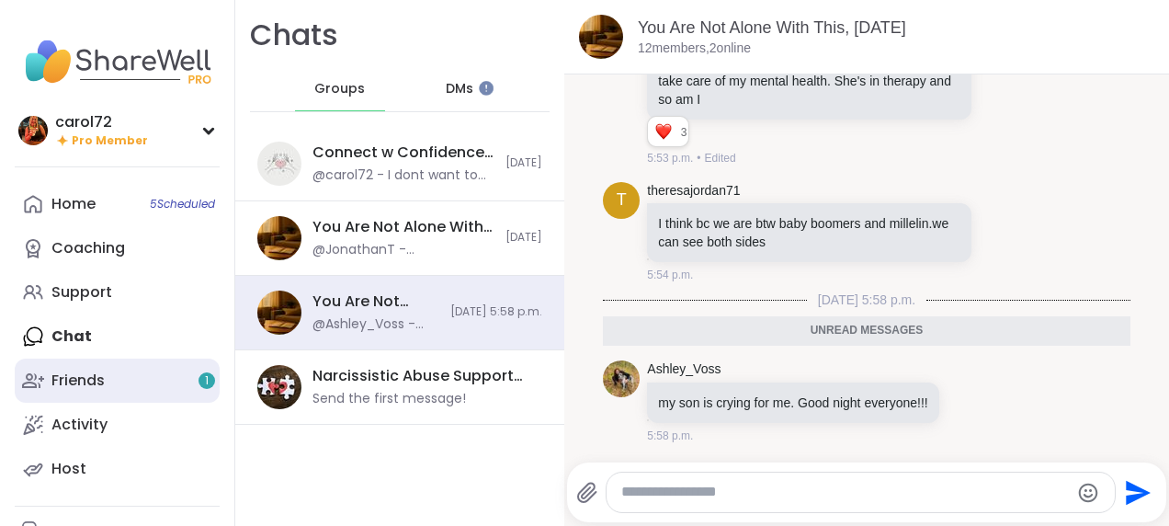
click at [87, 370] on div "Friends 1" at bounding box center [77, 380] width 53 height 20
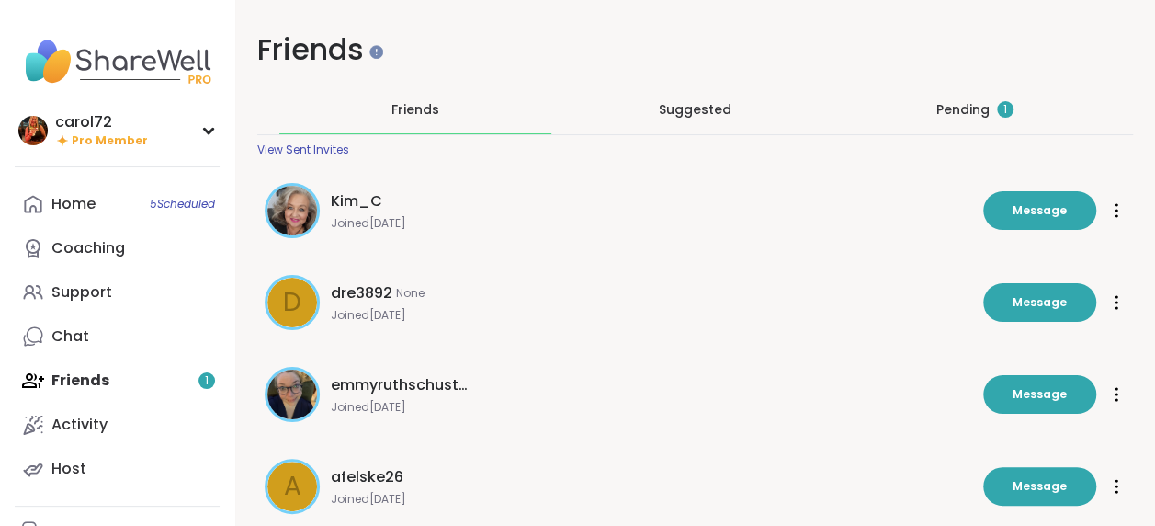
click at [987, 108] on div "Pending 1" at bounding box center [974, 109] width 77 height 18
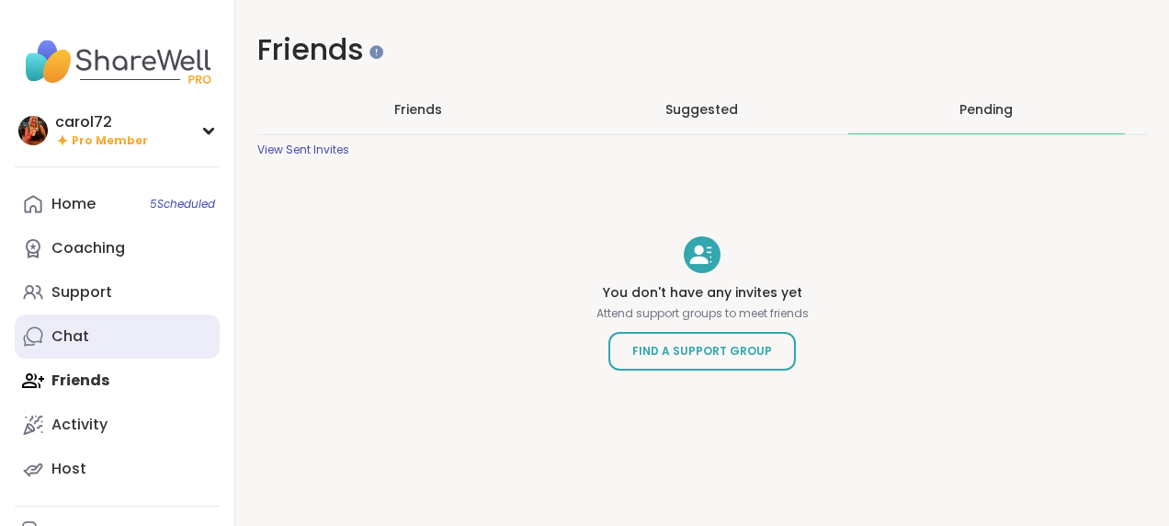
click at [51, 334] on link "Chat" at bounding box center [117, 336] width 205 height 44
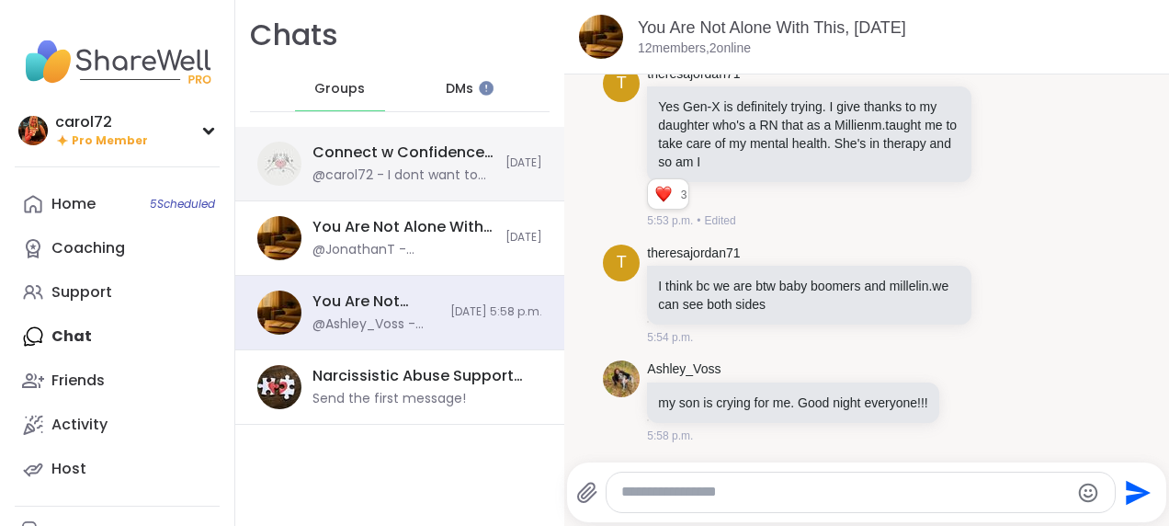
drag, startPoint x: 357, startPoint y: 160, endPoint x: 369, endPoint y: 167, distance: 14.8
click at [357, 160] on div "Connect w Confidence: 💕 Online Dating 💕, [DATE]" at bounding box center [403, 152] width 182 height 20
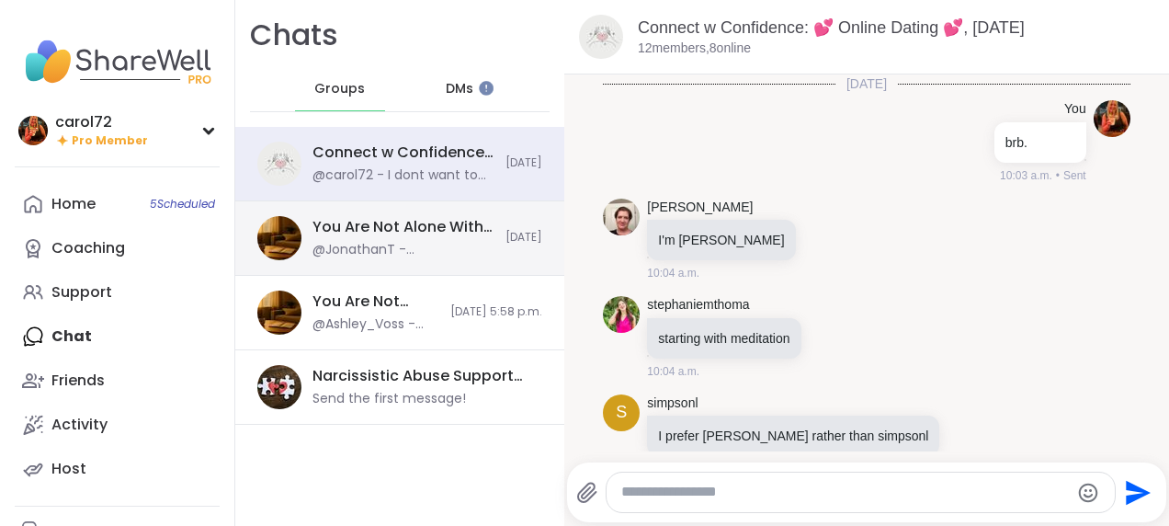
scroll to position [5027, 0]
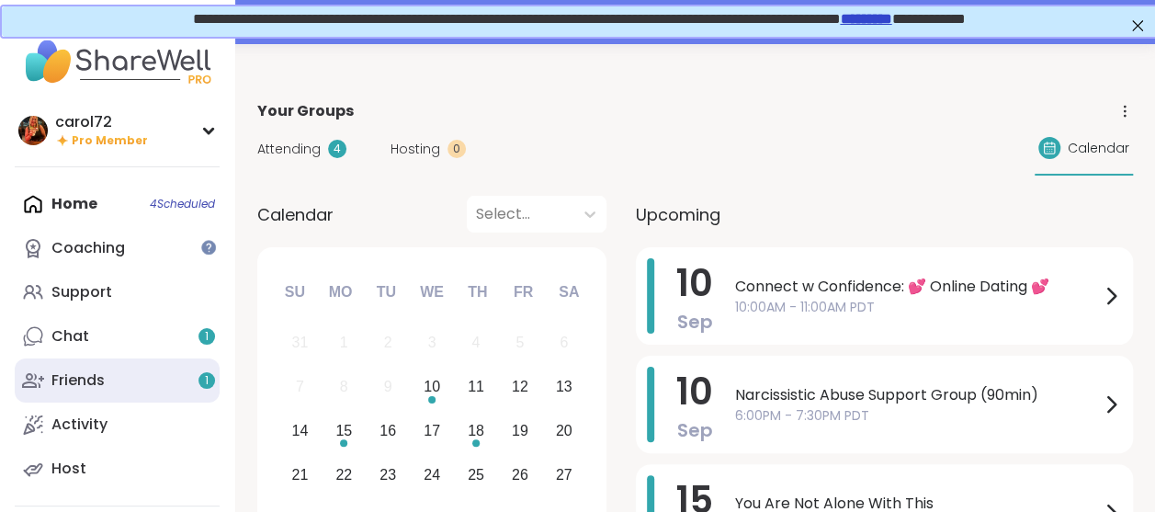
click at [74, 384] on div "Friends 1" at bounding box center [77, 380] width 53 height 20
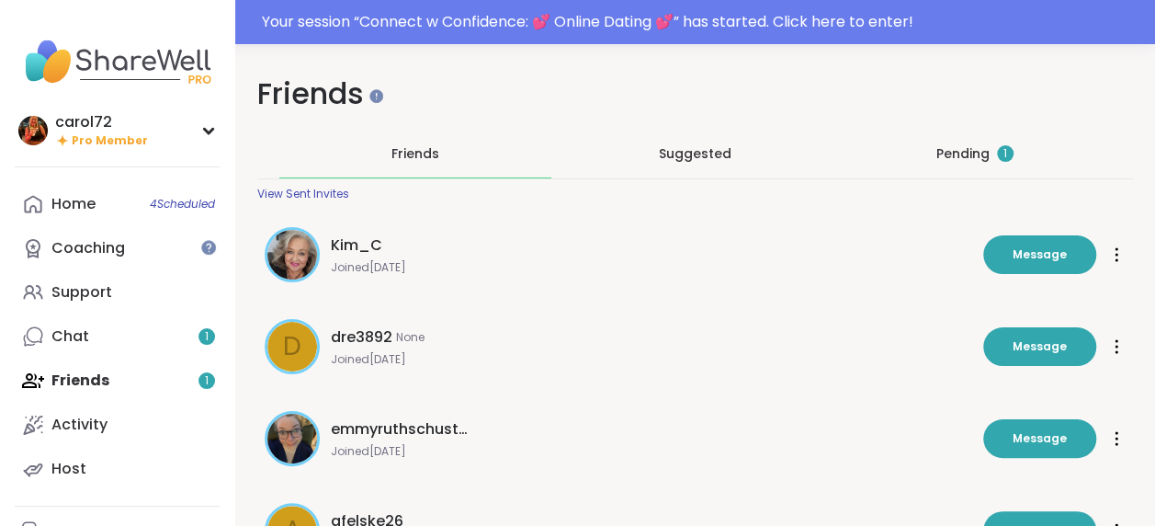
click at [951, 156] on div "Pending 1" at bounding box center [974, 153] width 77 height 18
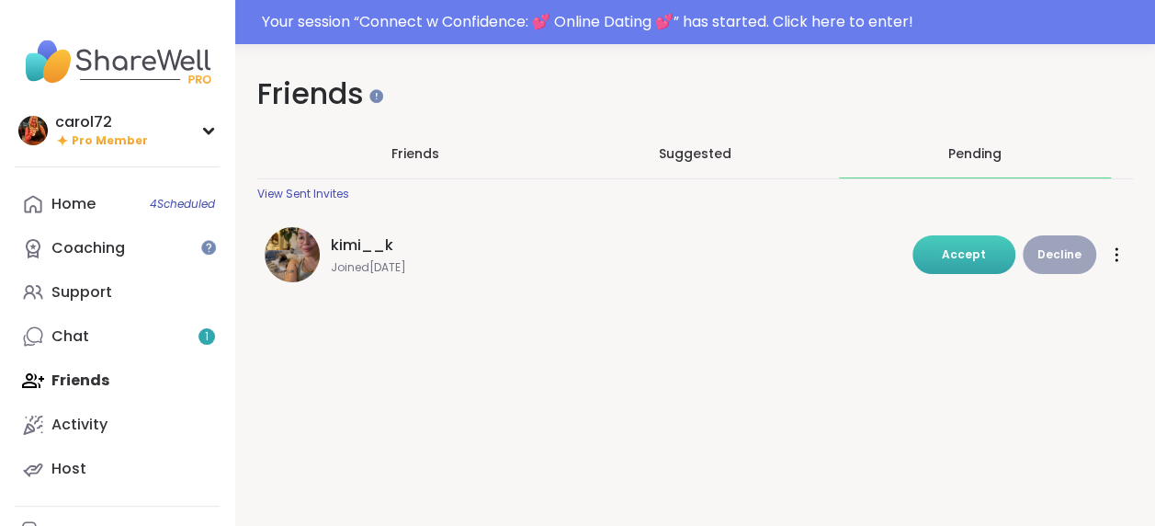
click at [967, 254] on span "Accept" at bounding box center [964, 254] width 44 height 16
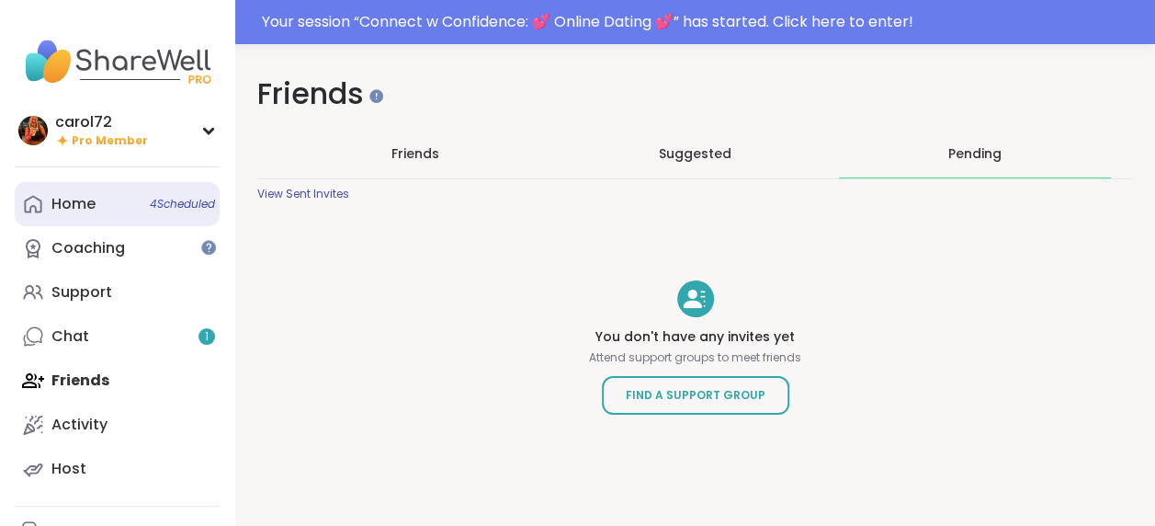
click at [69, 205] on div "Home 4 Scheduled" at bounding box center [73, 204] width 44 height 20
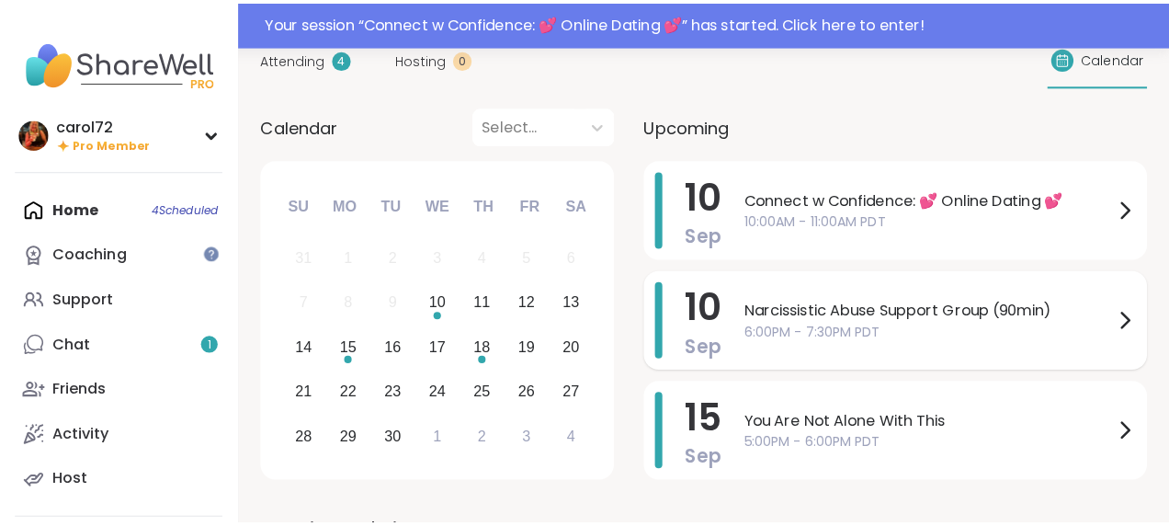
scroll to position [184, 0]
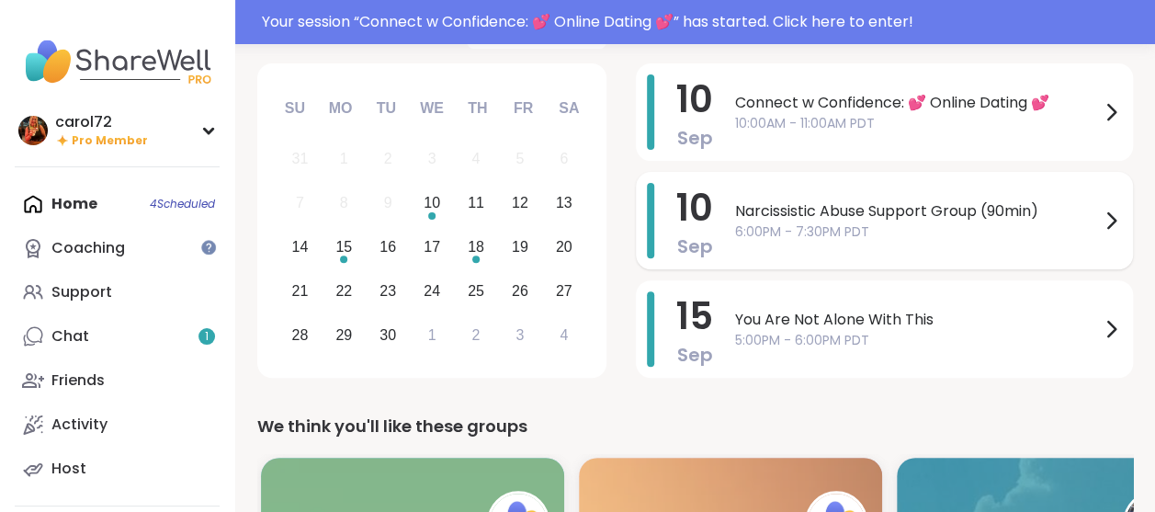
click at [865, 207] on span "Narcissistic Abuse Support Group (90min)" at bounding box center [917, 211] width 365 height 22
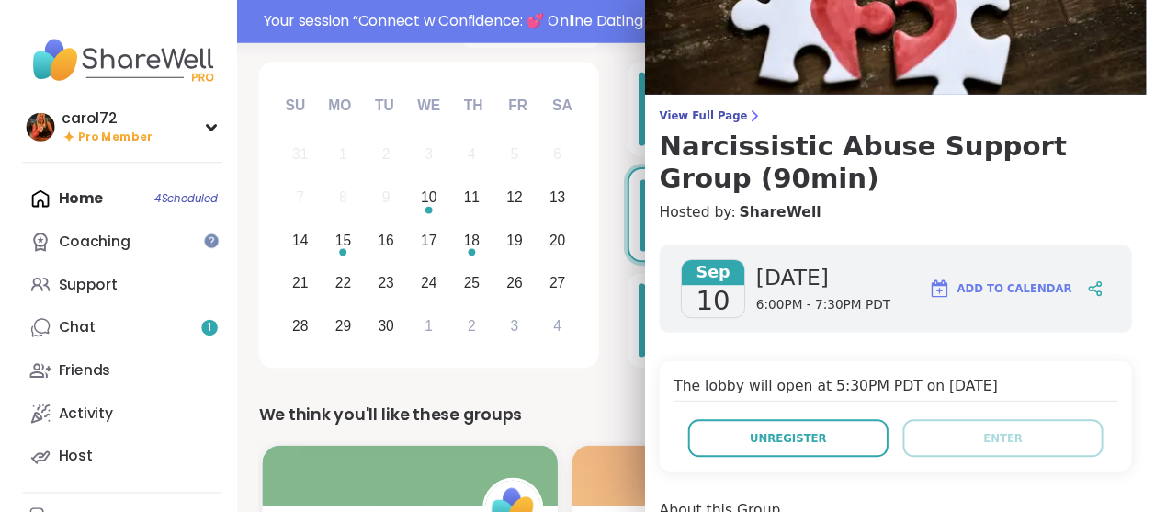
scroll to position [0, 0]
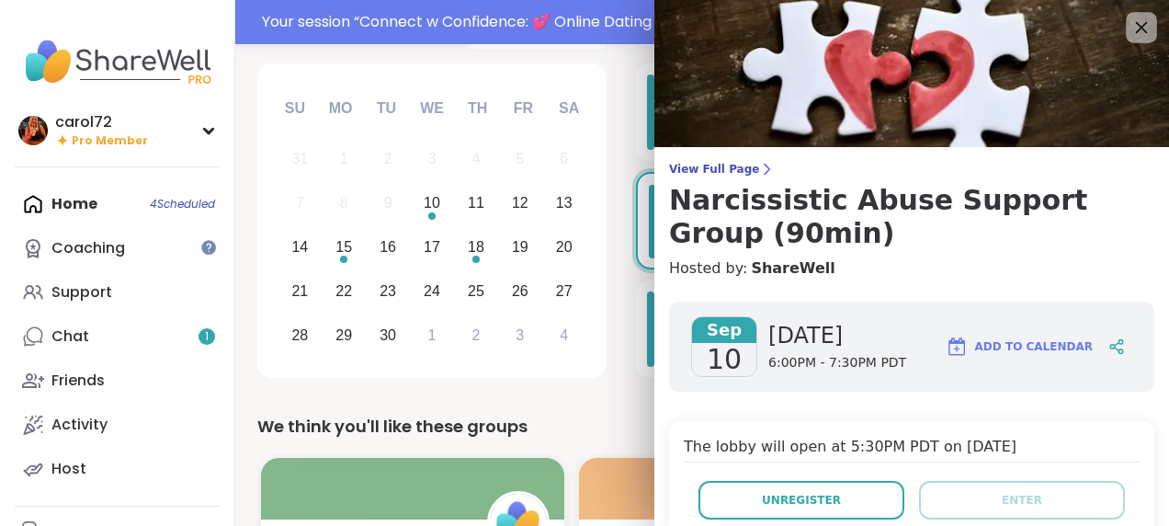
click at [1126, 24] on div at bounding box center [1141, 27] width 31 height 31
click at [1129, 22] on icon at bounding box center [1140, 27] width 23 height 23
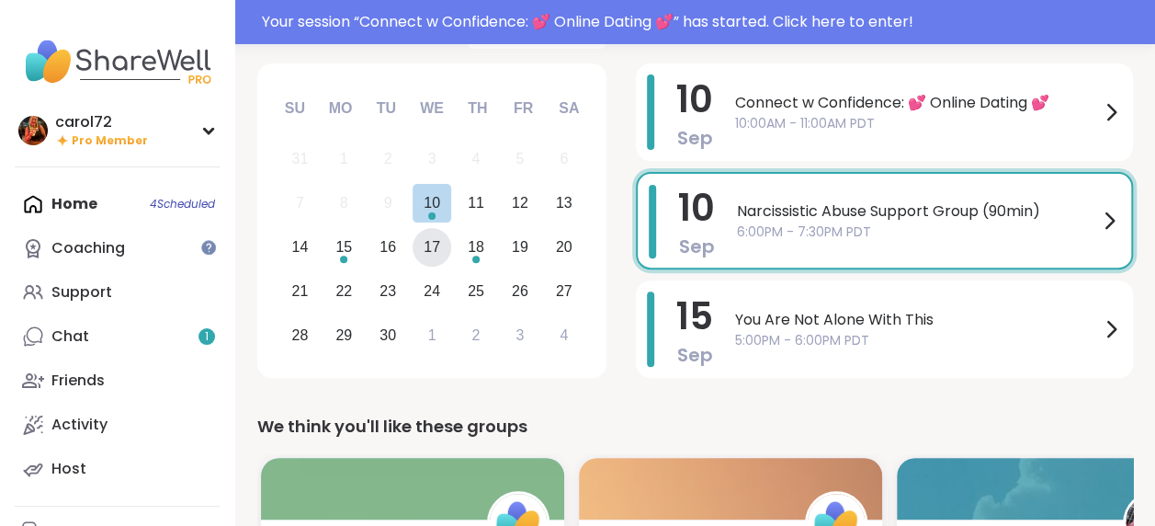
click at [432, 253] on div "17" at bounding box center [432, 246] width 17 height 25
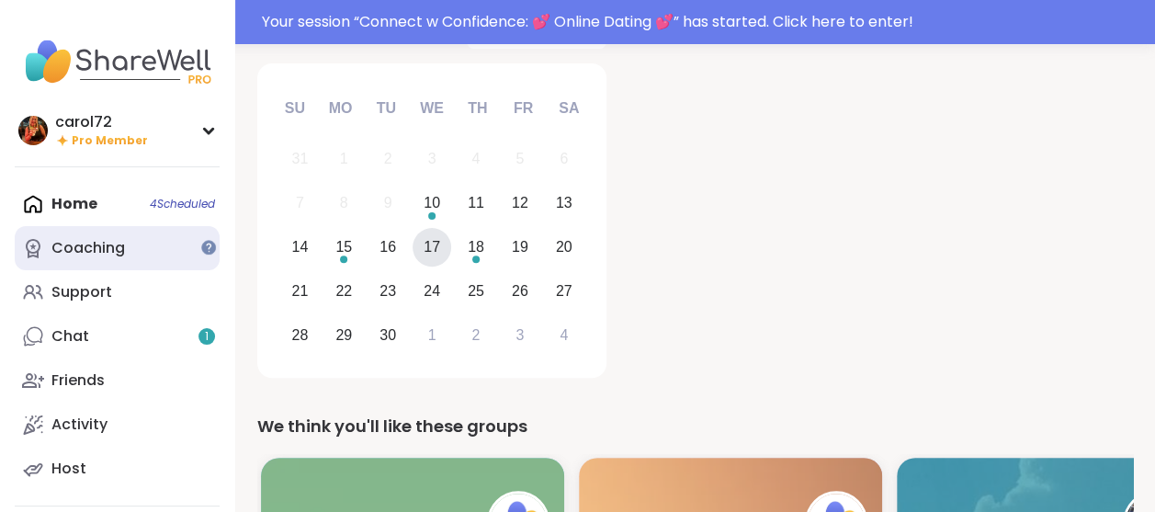
click at [122, 247] on div "Coaching" at bounding box center [88, 248] width 74 height 20
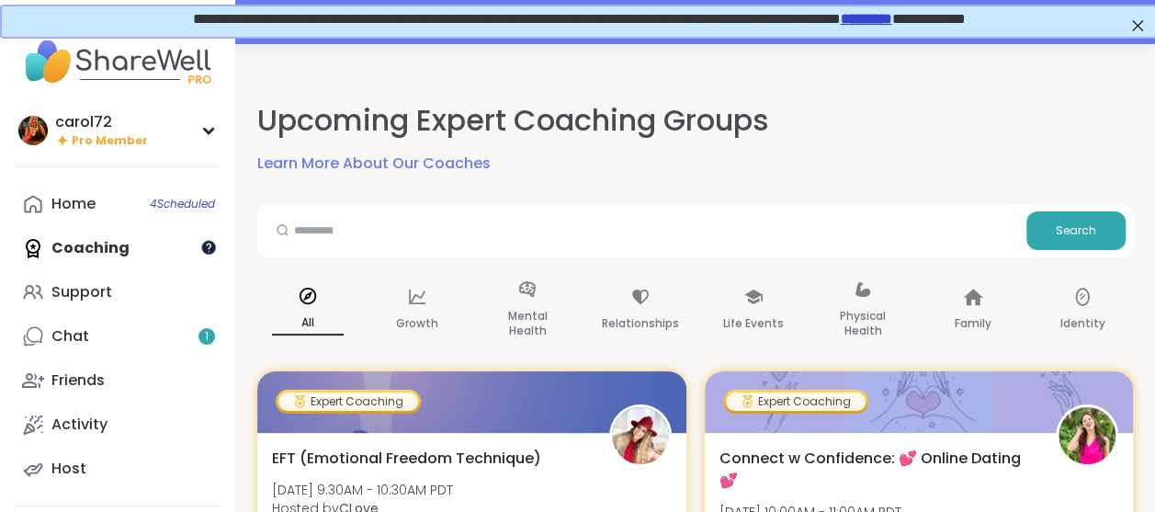
click at [215, 244] on div at bounding box center [208, 247] width 15 height 15
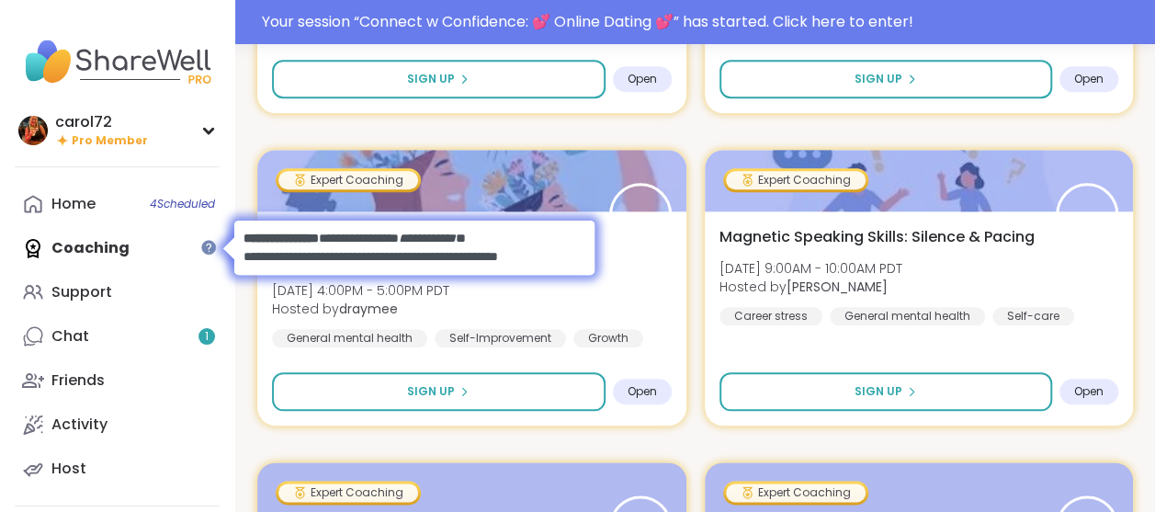
scroll to position [827, 0]
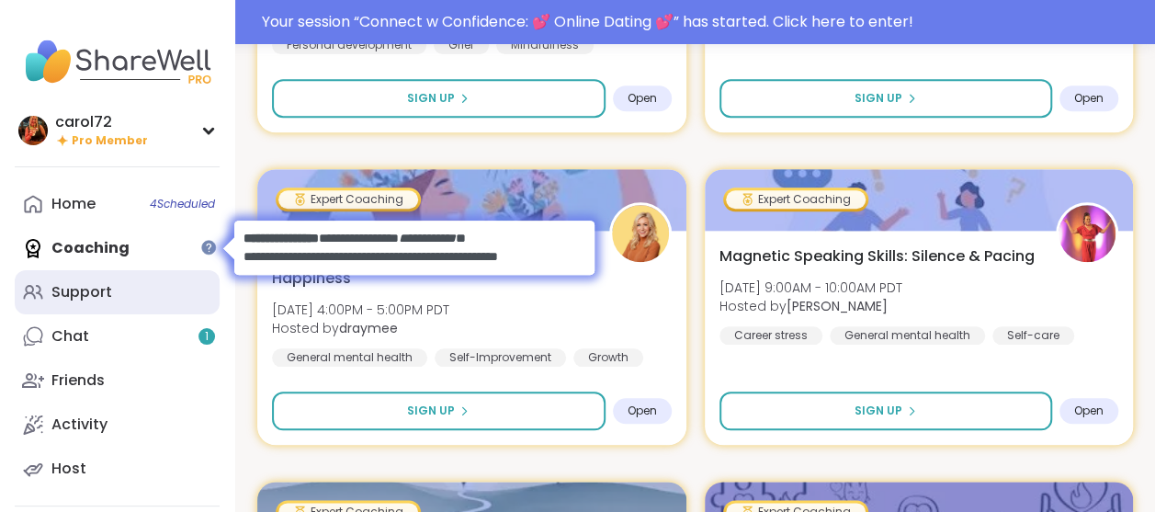
click at [75, 297] on div "Support" at bounding box center [81, 292] width 61 height 20
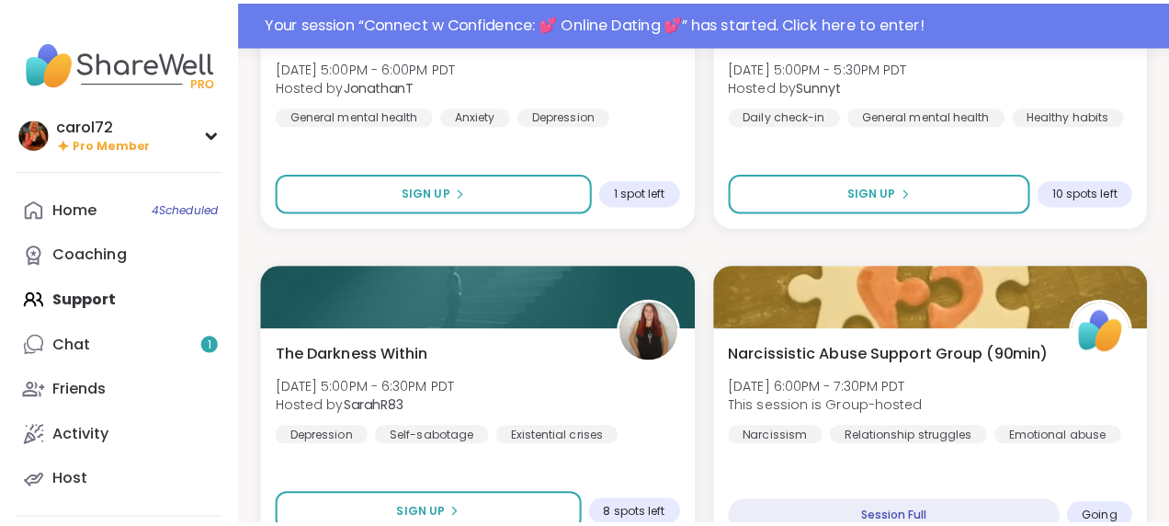
scroll to position [3768, 0]
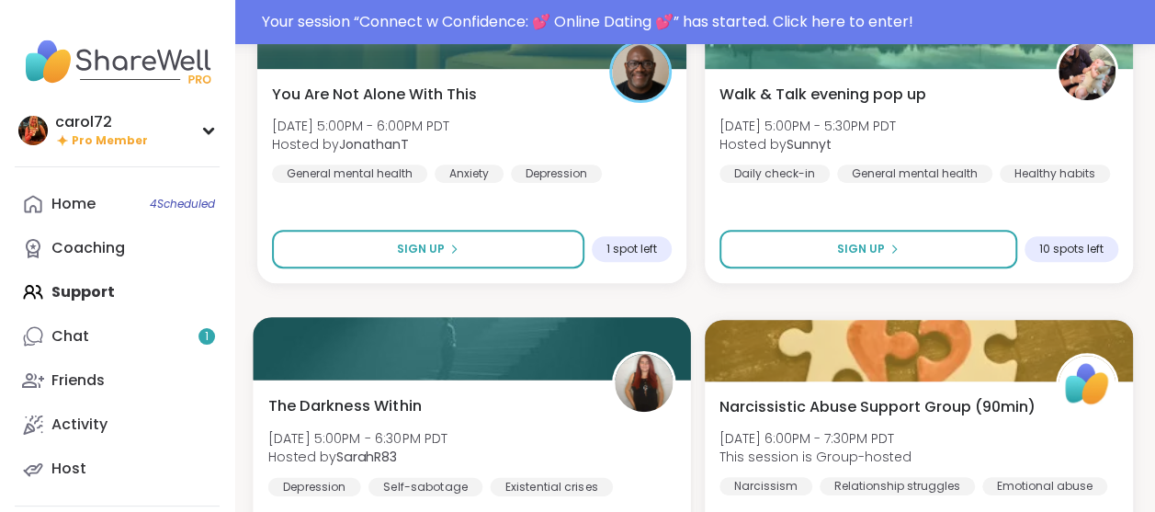
click at [412, 426] on div "The Darkness Within Wed, Sep 10 | 5:00PM - 6:30PM PDT Hosted by SarahR83 Depres…" at bounding box center [471, 444] width 407 height 101
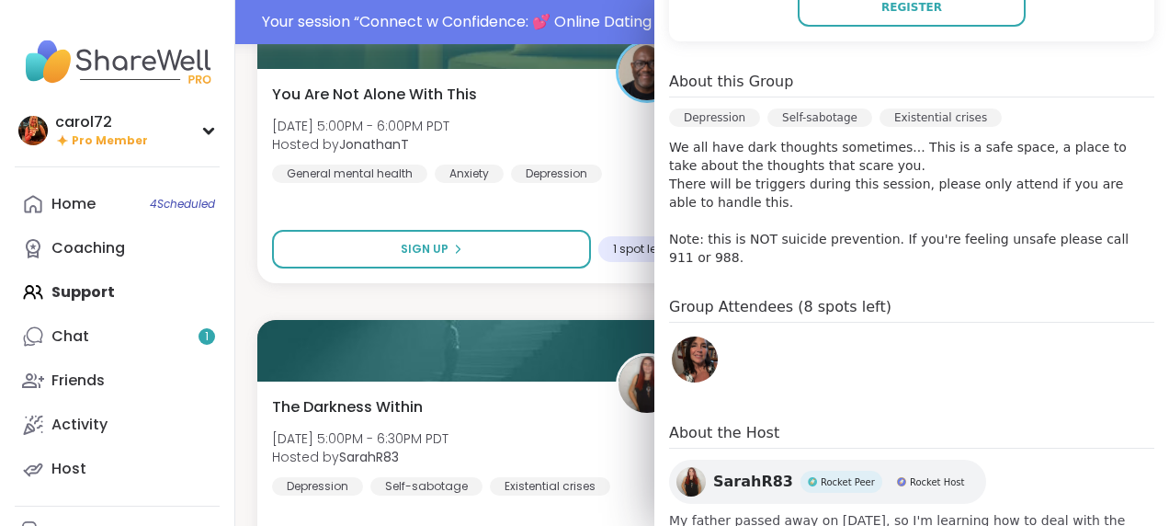
scroll to position [0, 0]
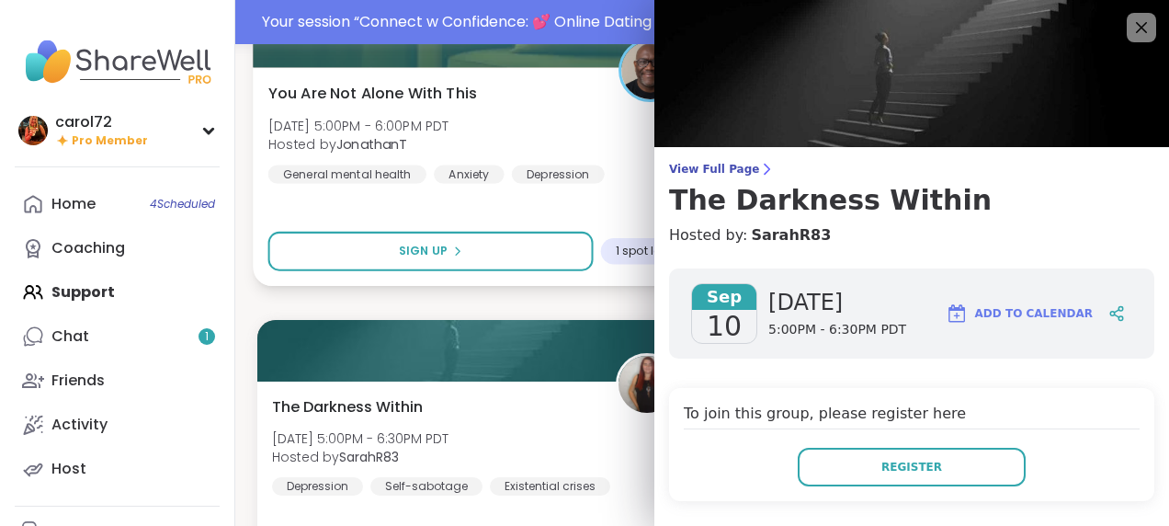
click at [449, 117] on span "Wed, Sep 10 | 5:00PM - 6:00PM PDT" at bounding box center [358, 125] width 181 height 18
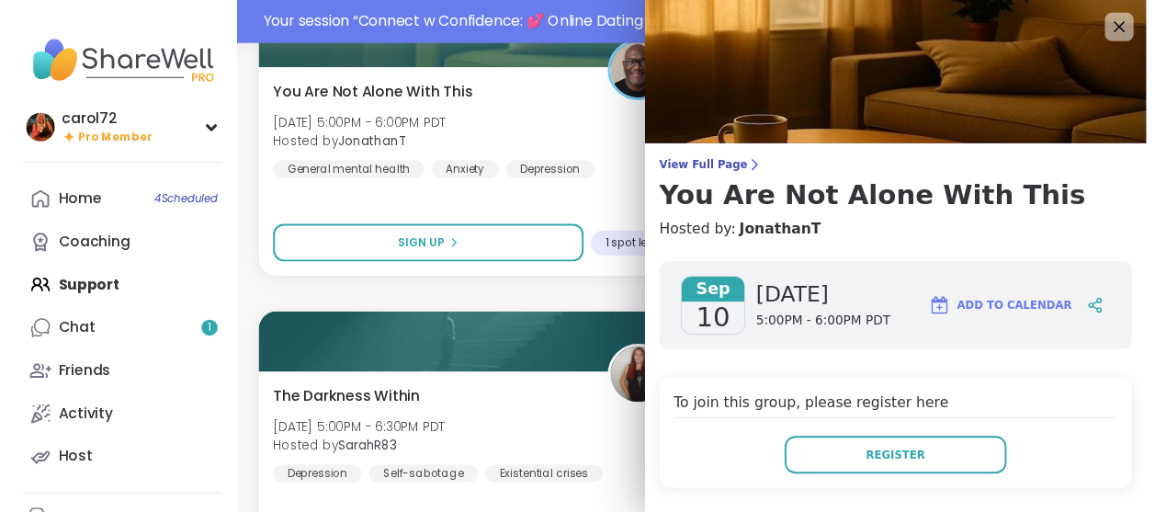
scroll to position [460, 0]
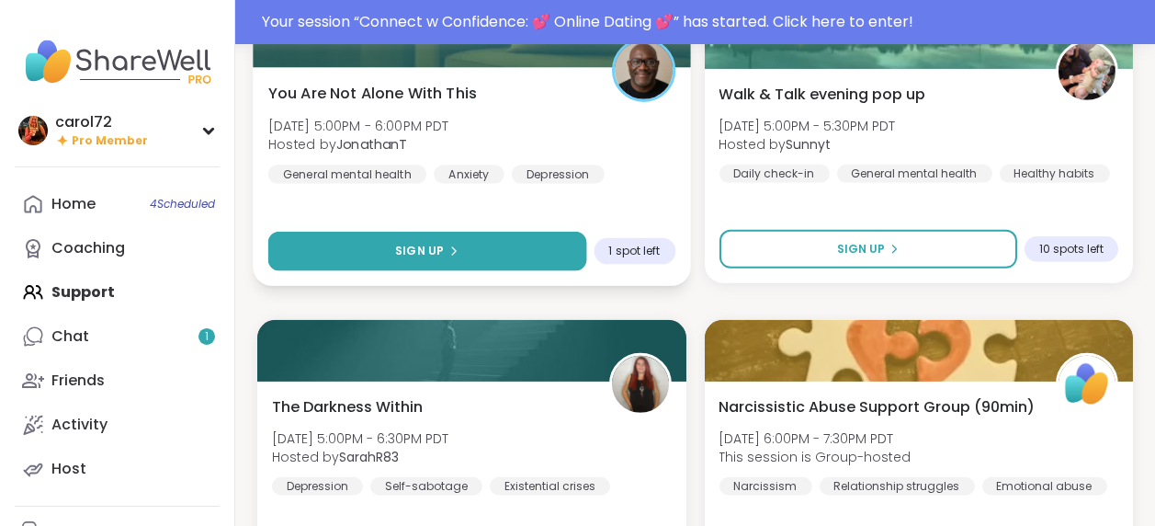
click at [448, 250] on icon at bounding box center [453, 250] width 11 height 11
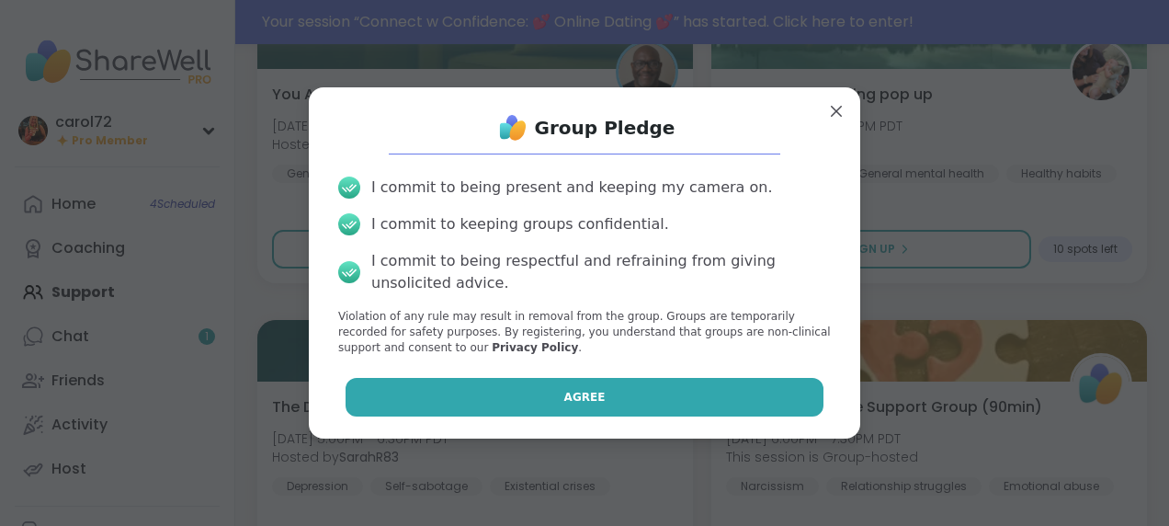
click at [570, 393] on span "Agree" at bounding box center [584, 397] width 41 height 17
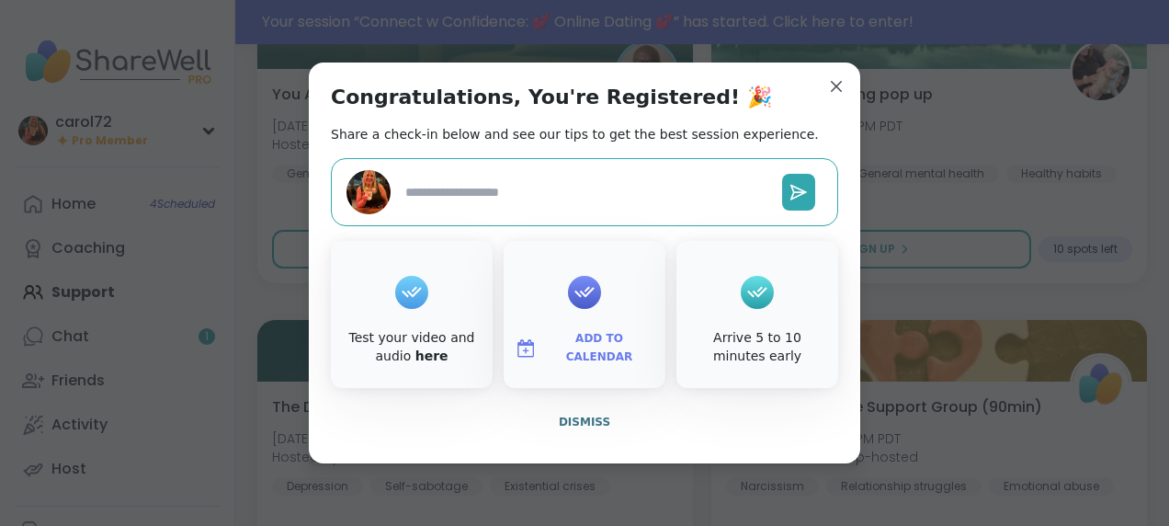
type textarea "*"
click at [568, 426] on span "Dismiss" at bounding box center [584, 421] width 51 height 13
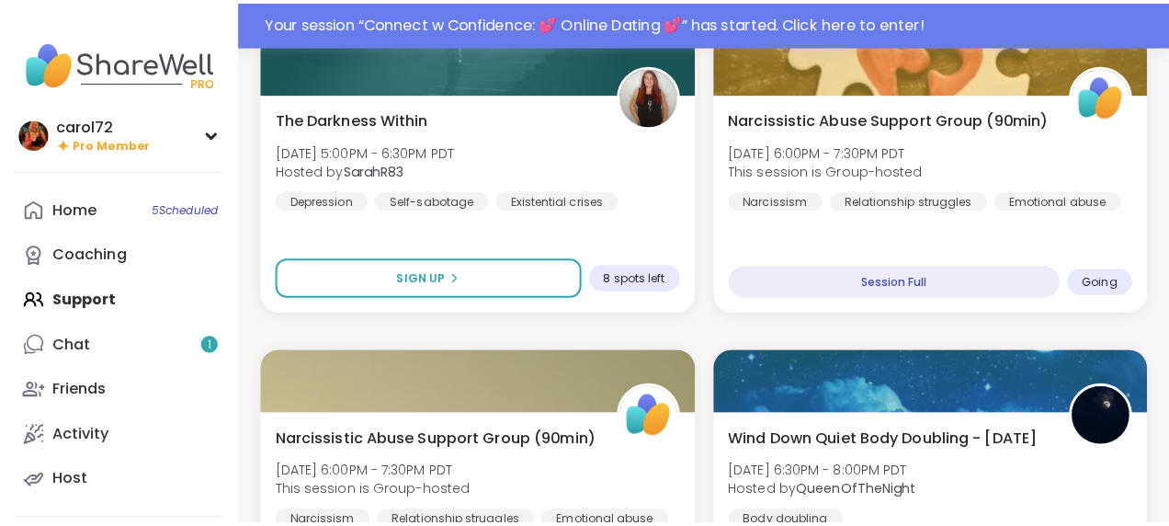
scroll to position [3952, 0]
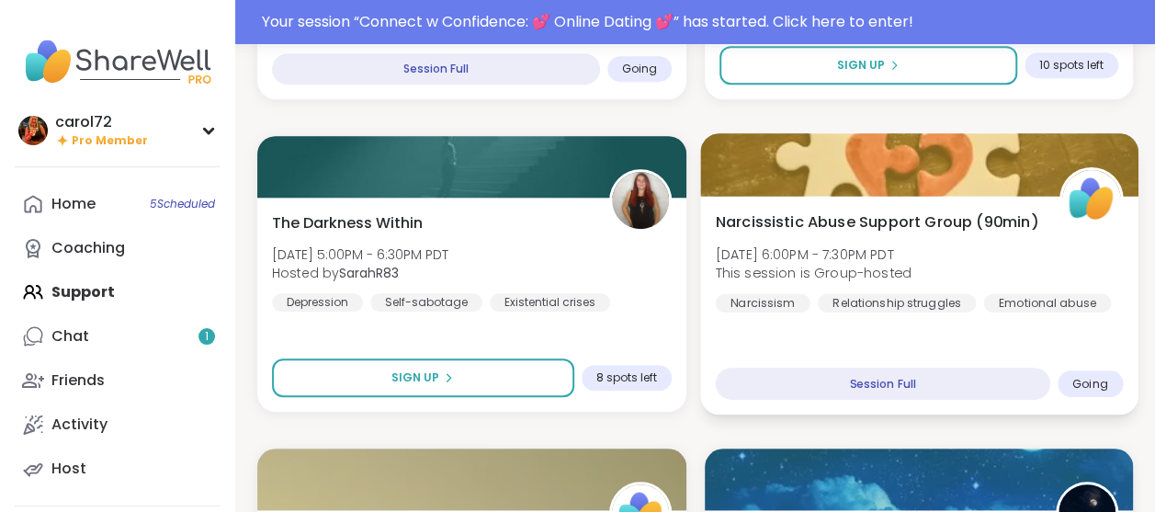
click at [893, 233] on span "Narcissistic Abuse Support Group (90min)" at bounding box center [876, 221] width 323 height 22
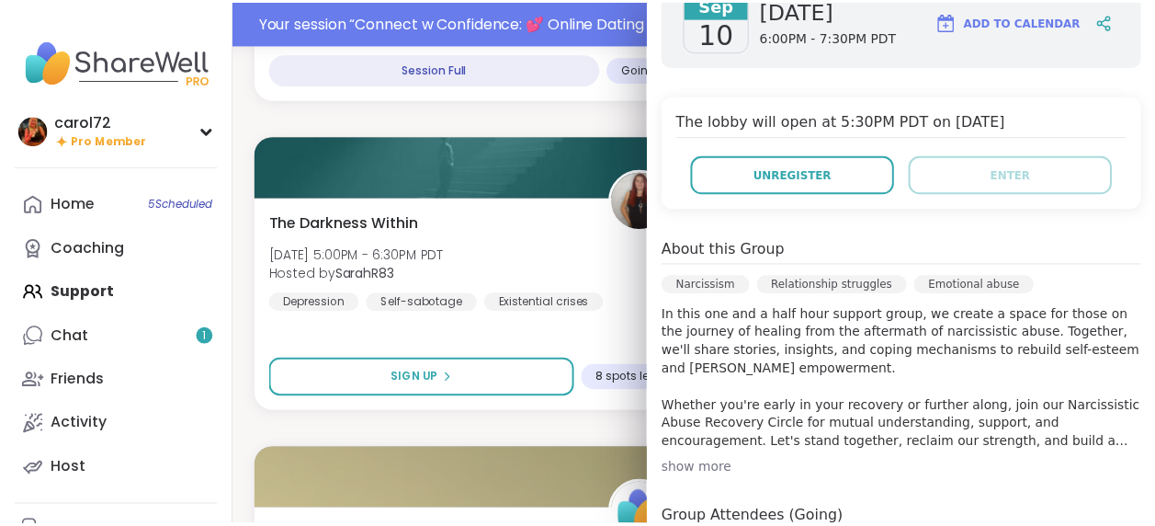
scroll to position [0, 0]
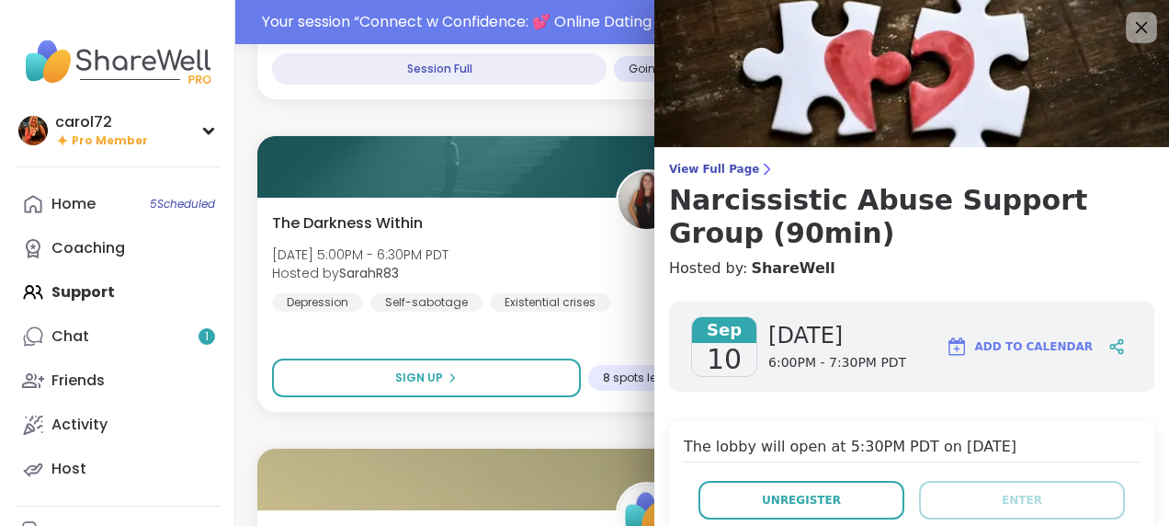
click at [1136, 26] on icon at bounding box center [1142, 28] width 12 height 12
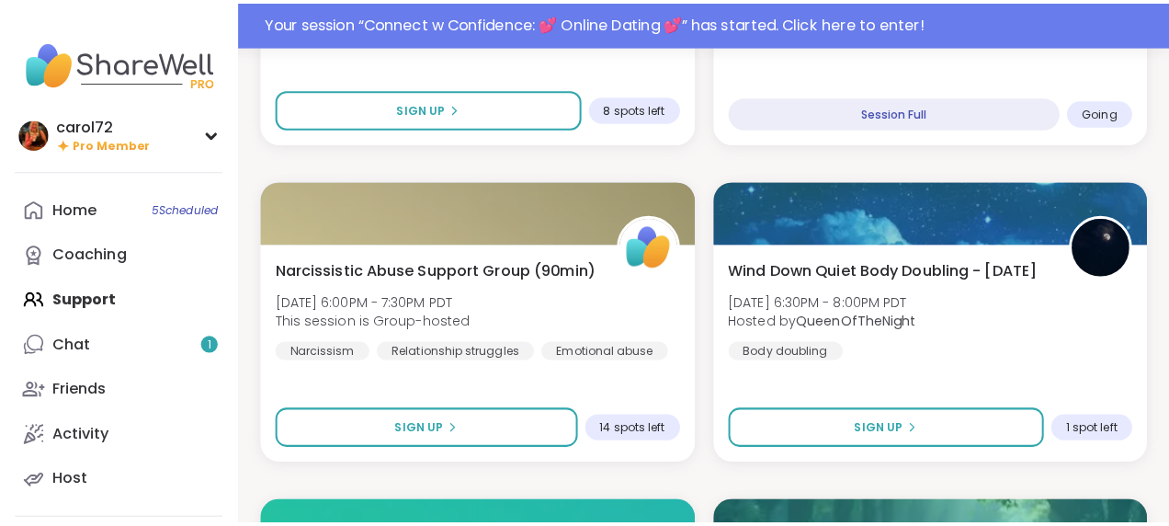
scroll to position [4228, 0]
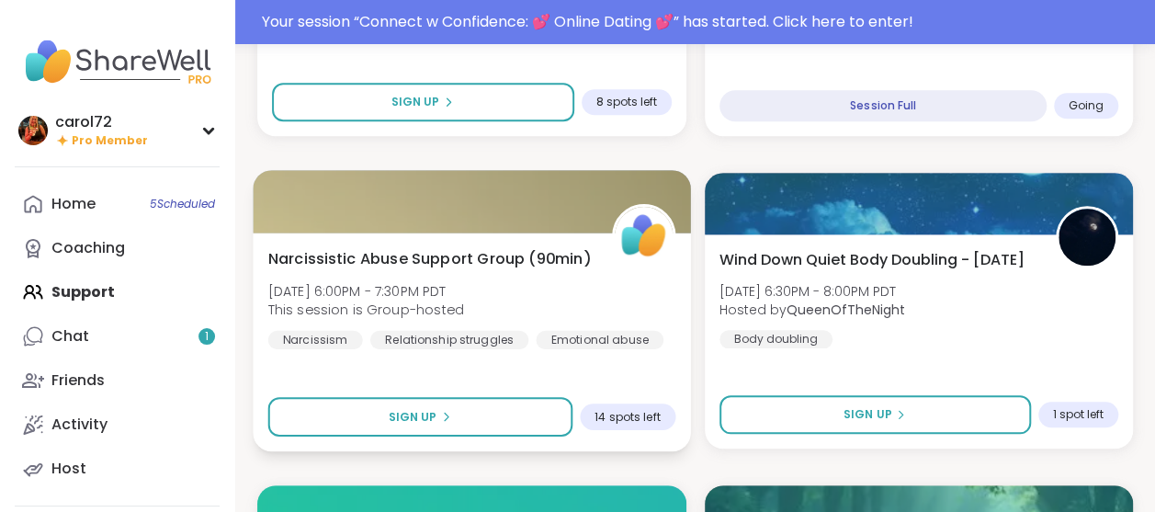
click at [441, 226] on div at bounding box center [471, 201] width 437 height 62
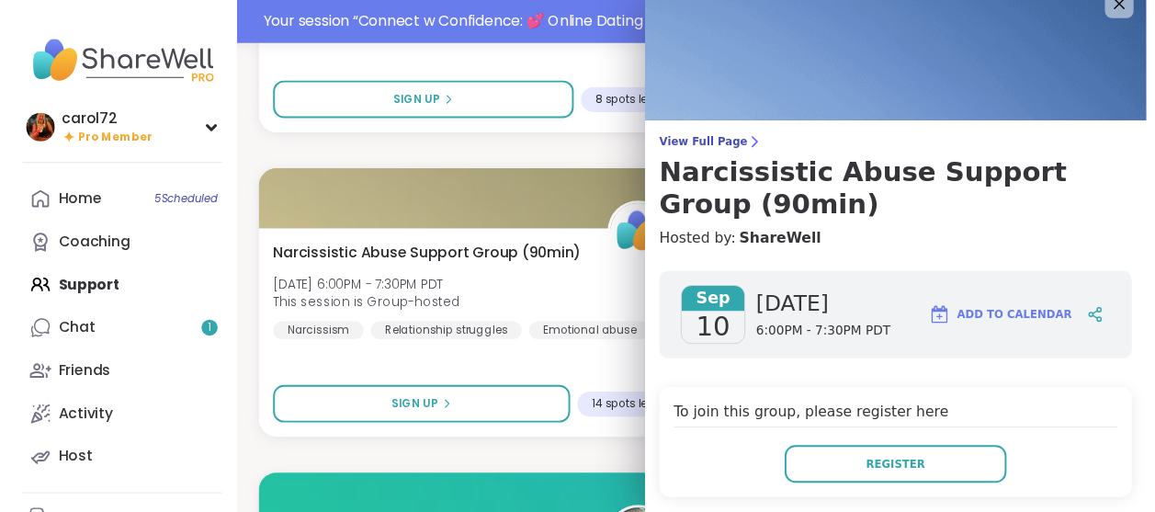
scroll to position [0, 0]
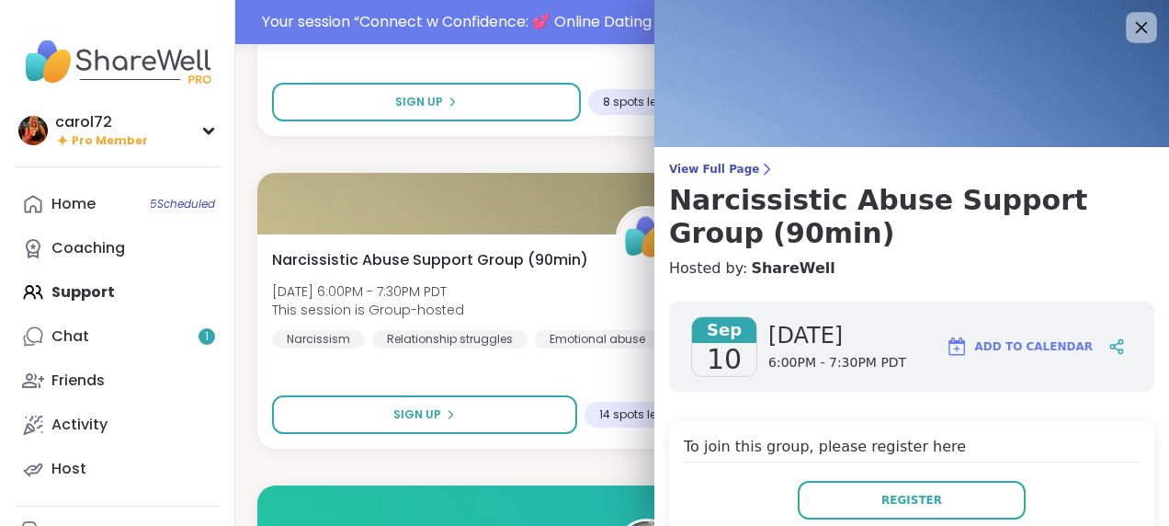
click at [1126, 15] on div at bounding box center [1141, 27] width 31 height 31
click at [1136, 24] on icon at bounding box center [1142, 28] width 12 height 12
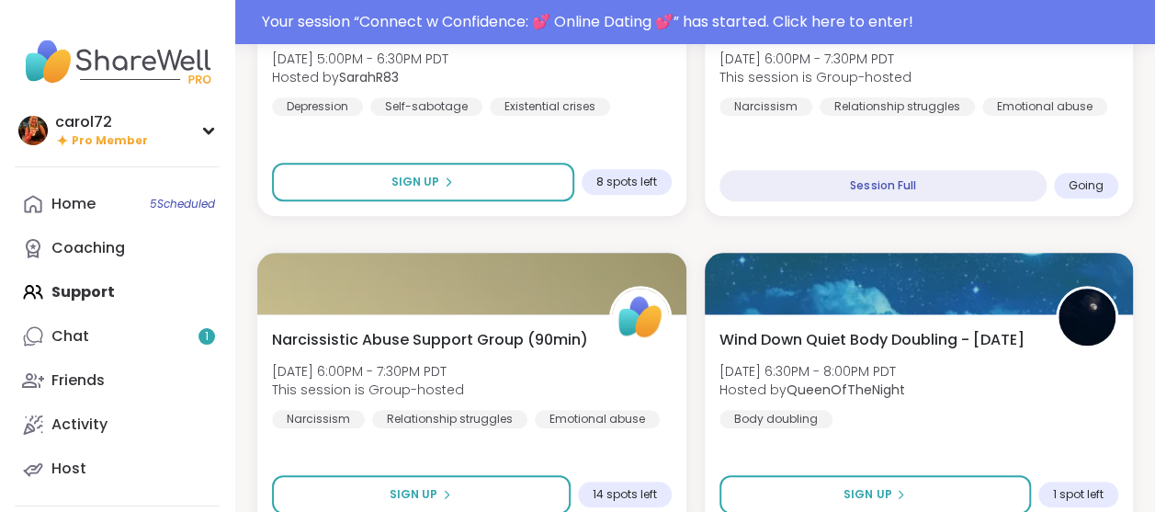
scroll to position [4136, 0]
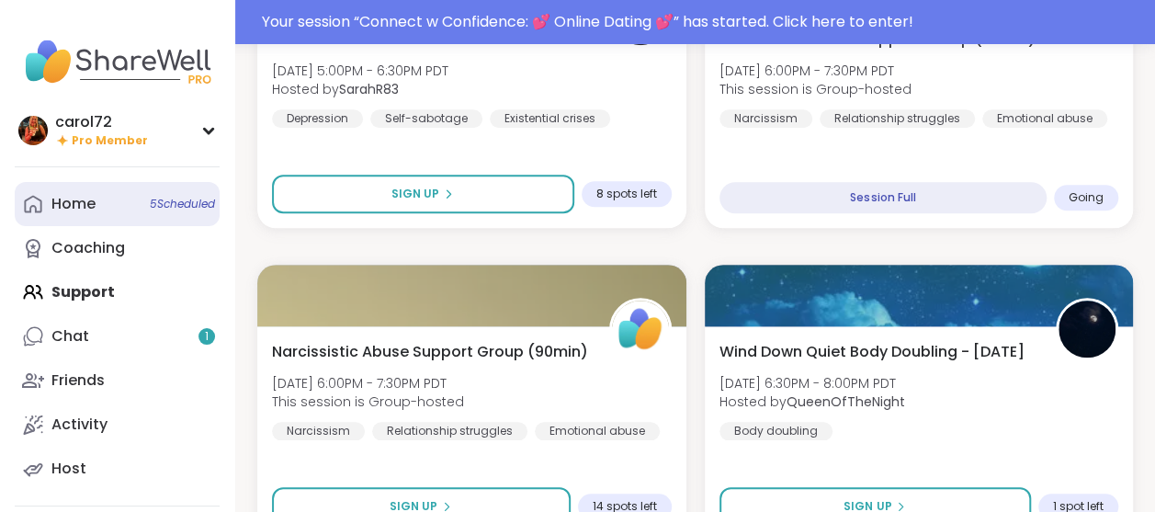
click at [69, 201] on div "Home 5 Scheduled" at bounding box center [73, 204] width 44 height 20
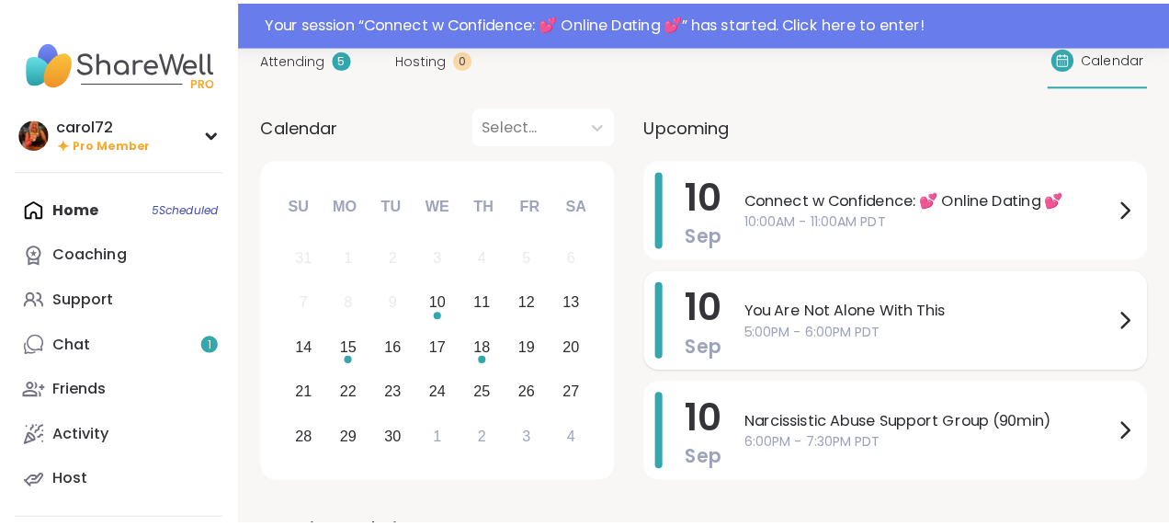
scroll to position [184, 0]
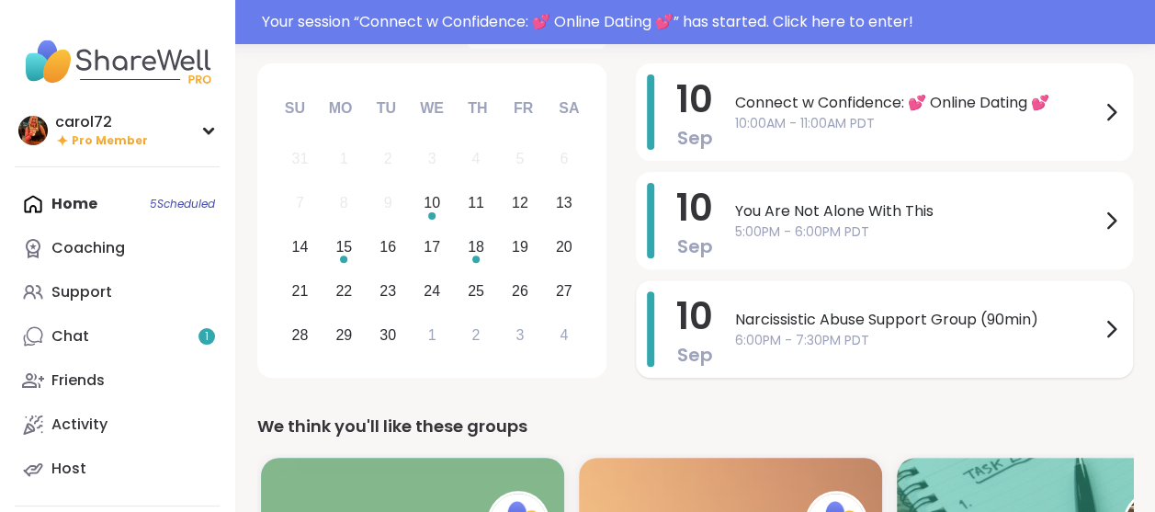
click at [759, 321] on span "Narcissistic Abuse Support Group (90min)" at bounding box center [917, 320] width 365 height 22
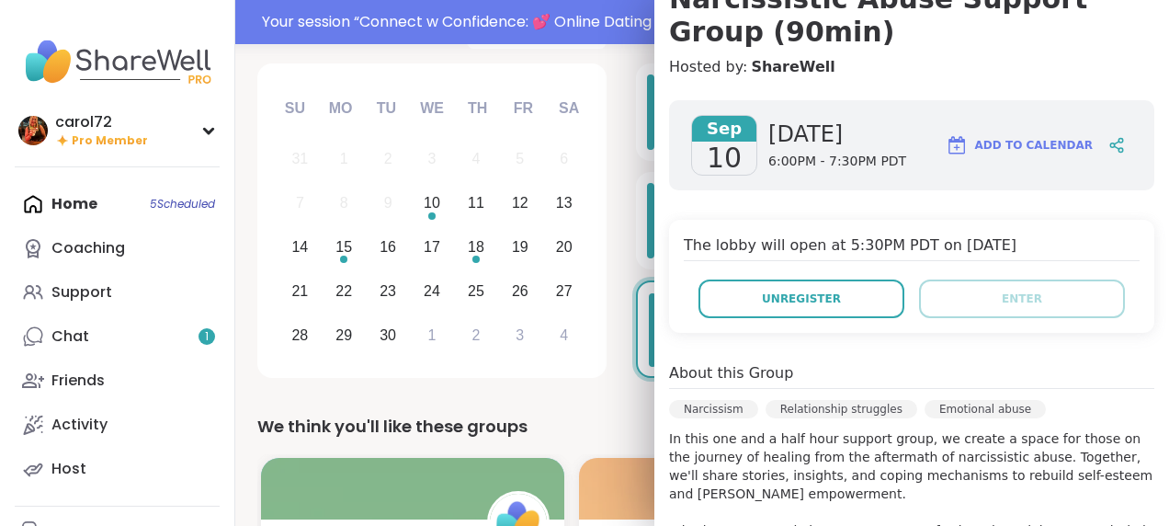
scroll to position [0, 0]
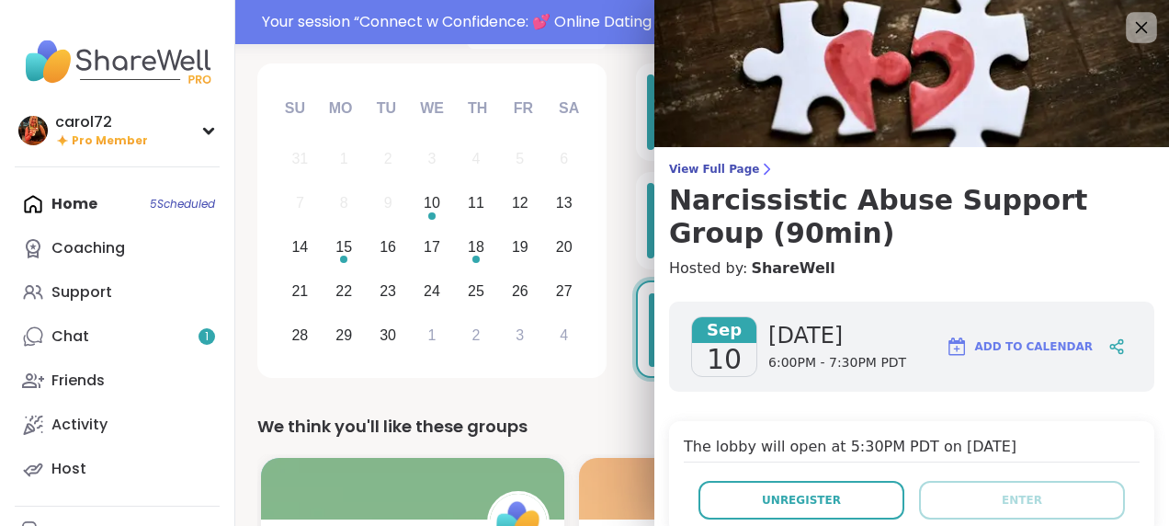
click at [1129, 26] on icon at bounding box center [1140, 27] width 23 height 23
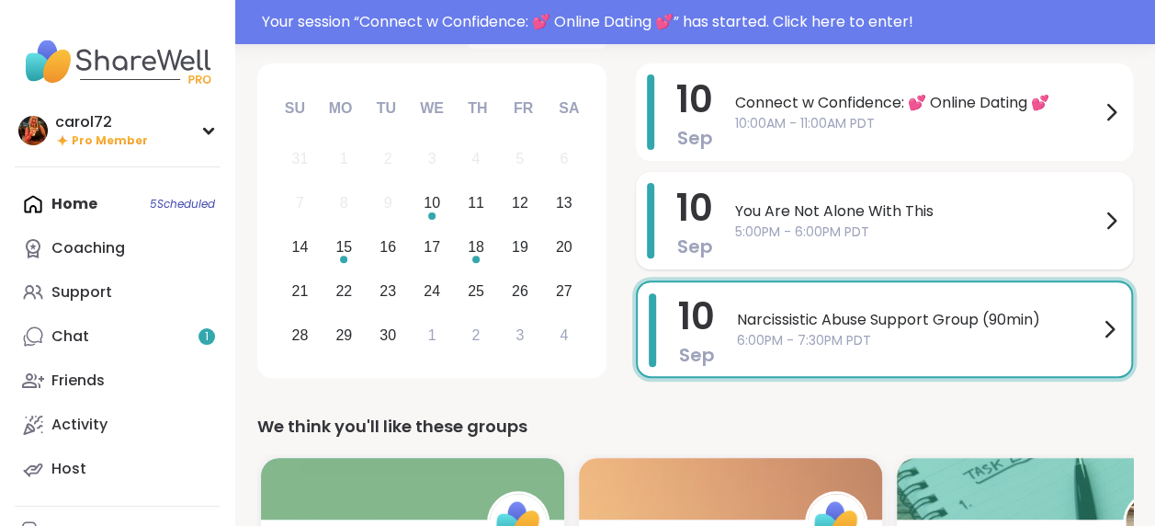
click at [768, 208] on span "You Are Not Alone With This" at bounding box center [917, 211] width 365 height 22
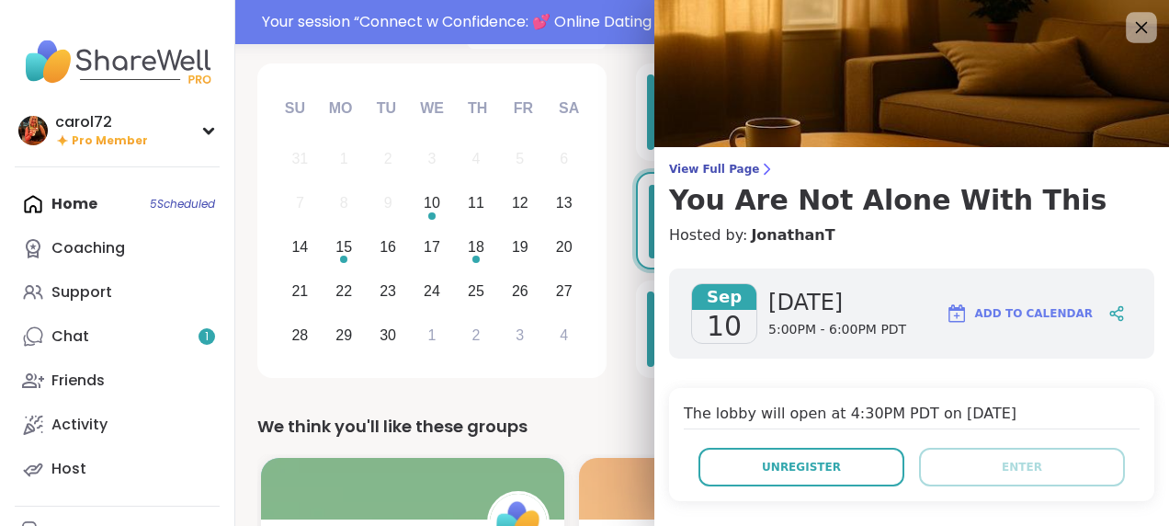
click at [1129, 37] on icon at bounding box center [1140, 27] width 23 height 23
